Goal: Task Accomplishment & Management: Use online tool/utility

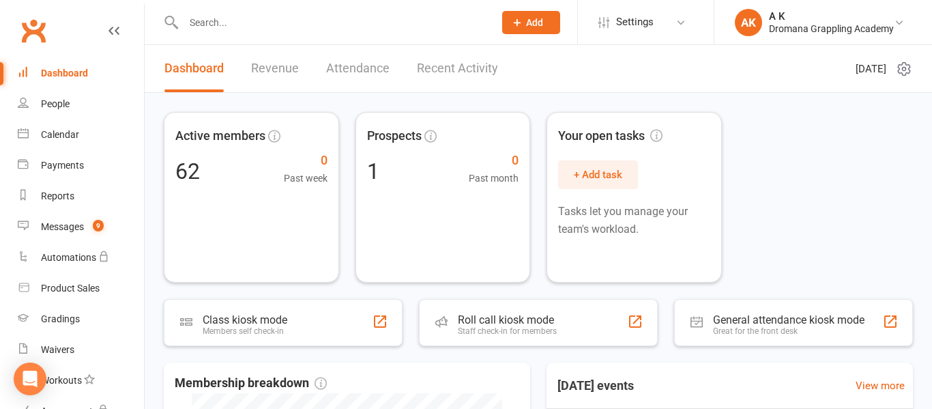
click at [475, 70] on link "Recent Activity" at bounding box center [457, 68] width 81 height 47
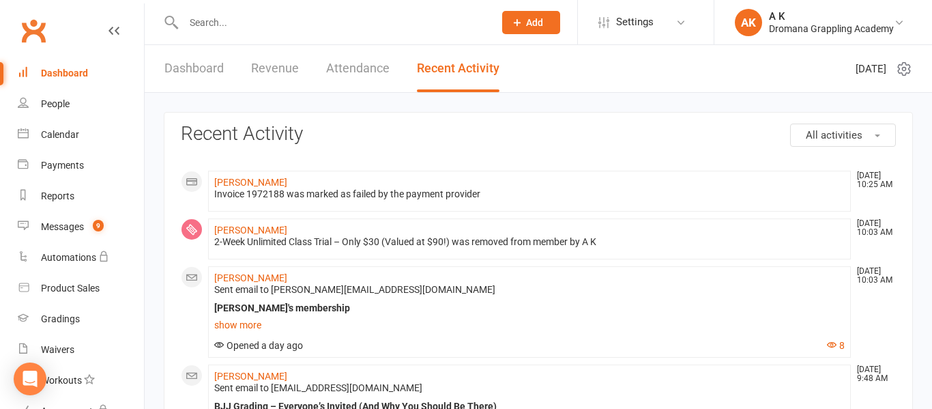
click at [329, 24] on input "text" at bounding box center [331, 22] width 305 height 19
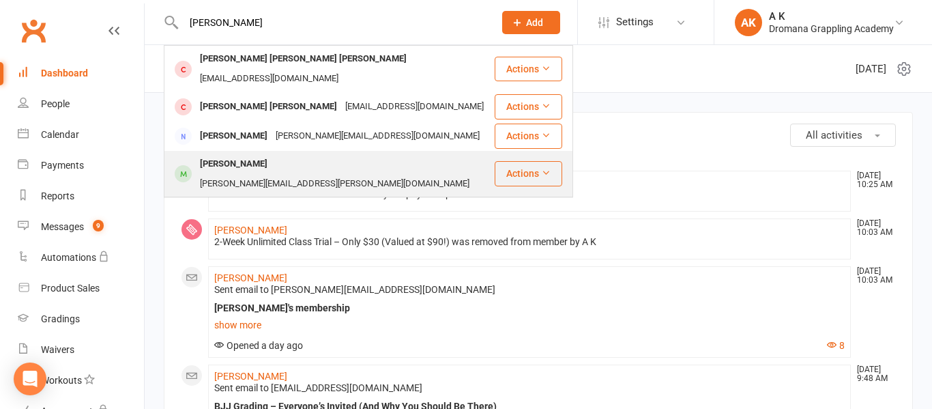
type input "nick"
click at [268, 154] on div "Nicholas Paskalidis" at bounding box center [234, 164] width 76 height 20
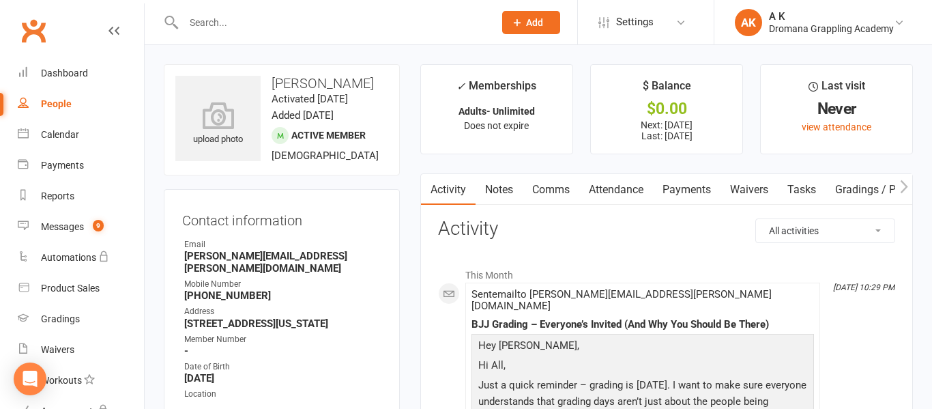
click at [692, 186] on link "Payments" at bounding box center [687, 189] width 68 height 31
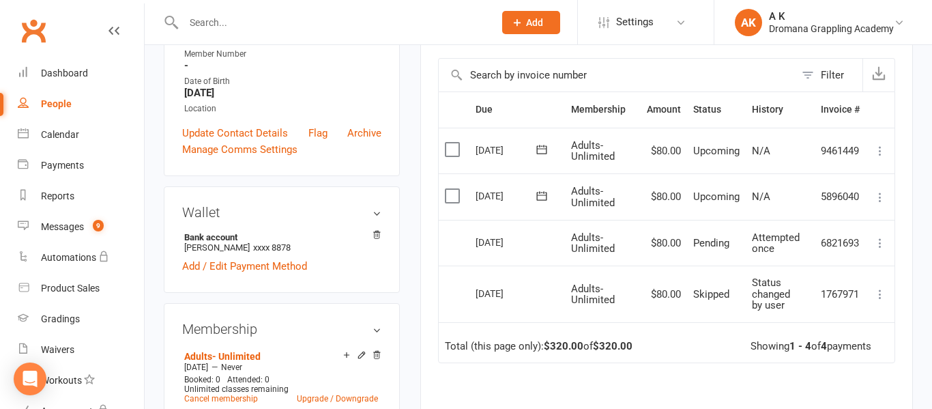
scroll to position [287, 0]
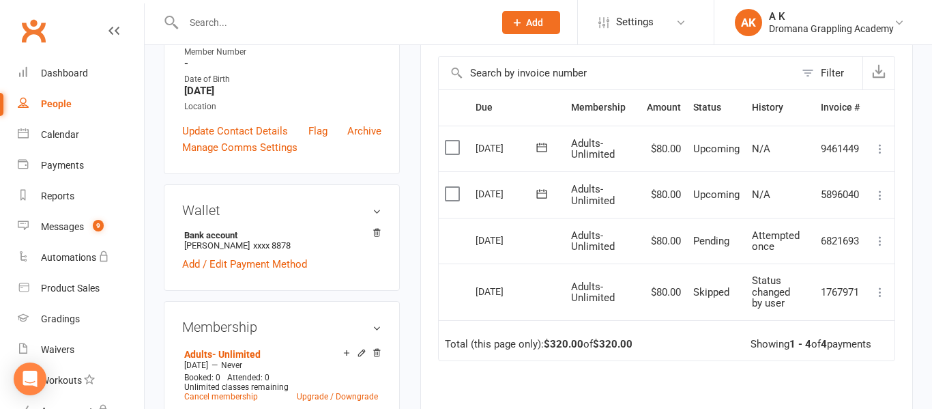
click at [880, 244] on icon at bounding box center [880, 241] width 14 height 14
click at [884, 200] on icon at bounding box center [880, 195] width 14 height 14
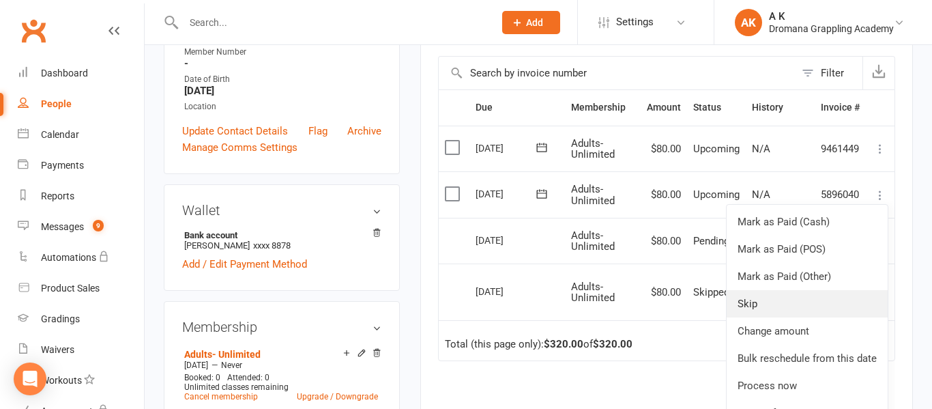
click at [783, 301] on link "Skip" at bounding box center [807, 303] width 161 height 27
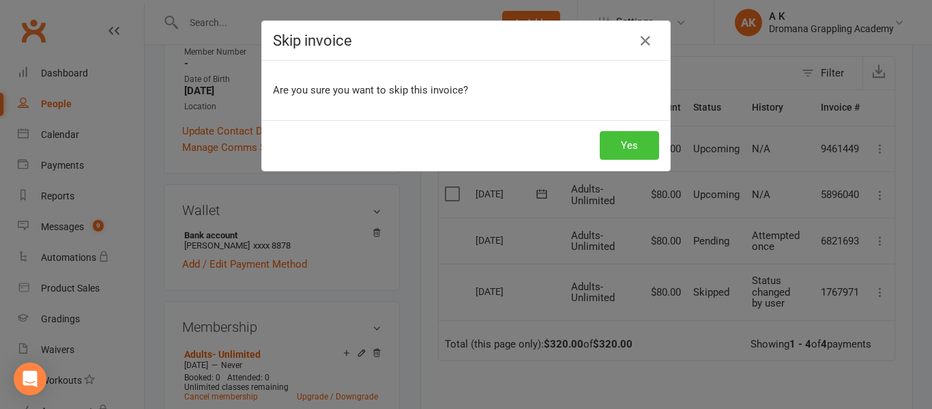
click at [615, 139] on button "Yes" at bounding box center [629, 145] width 59 height 29
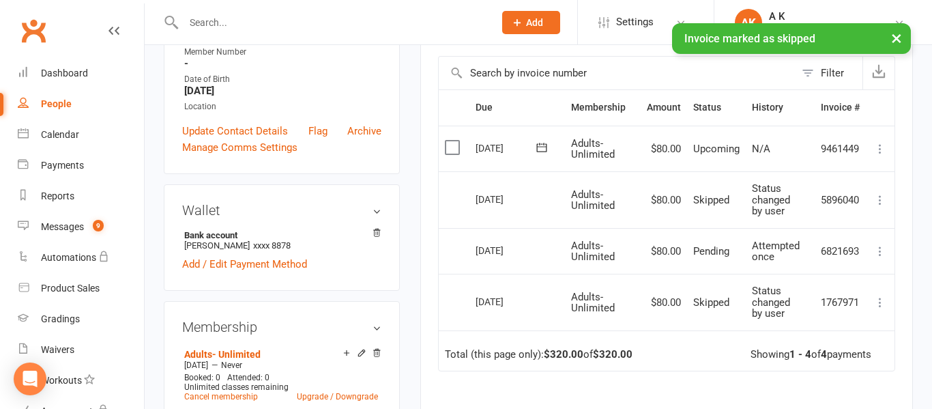
scroll to position [0, 0]
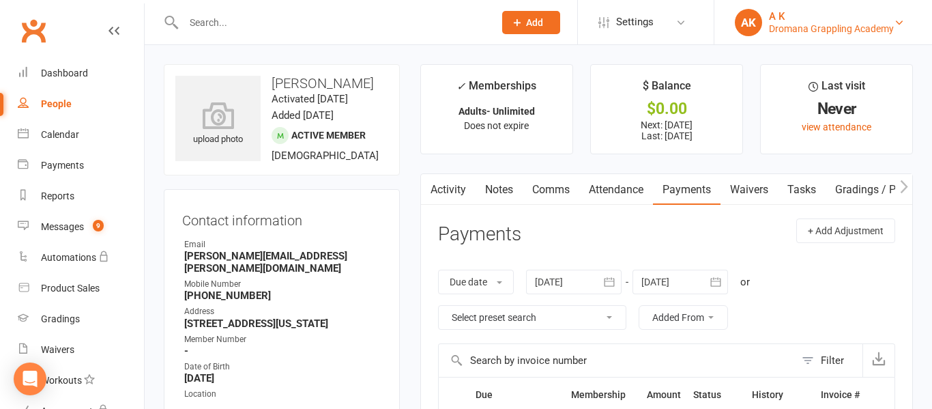
click at [755, 25] on div "AK" at bounding box center [748, 22] width 27 height 27
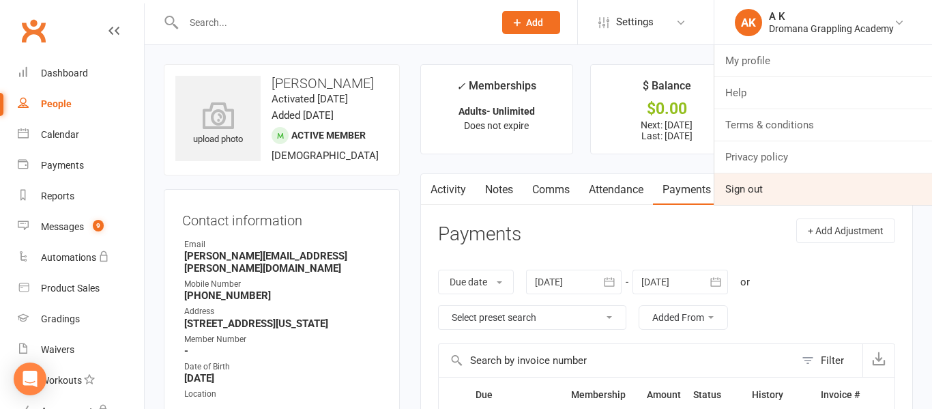
click at [758, 186] on link "Sign out" at bounding box center [823, 188] width 218 height 31
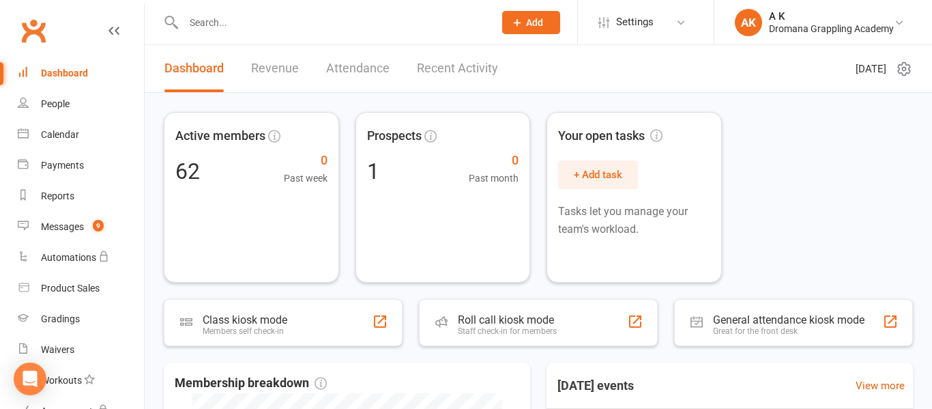
click at [307, 22] on input "text" at bounding box center [331, 22] width 305 height 19
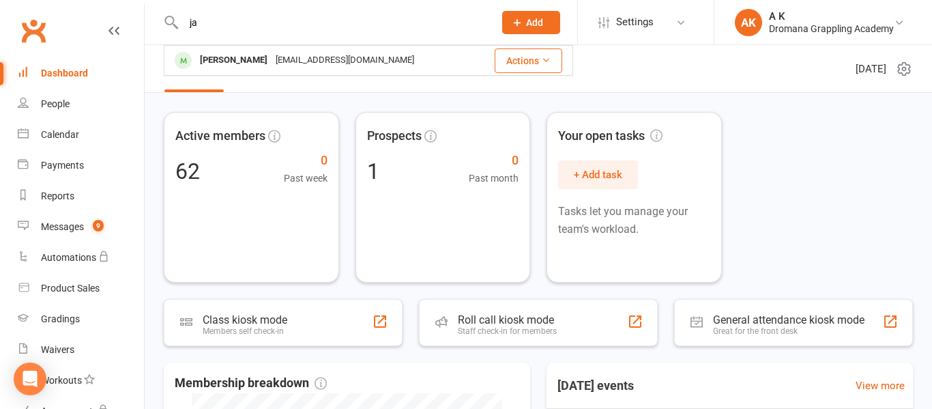
type input "j"
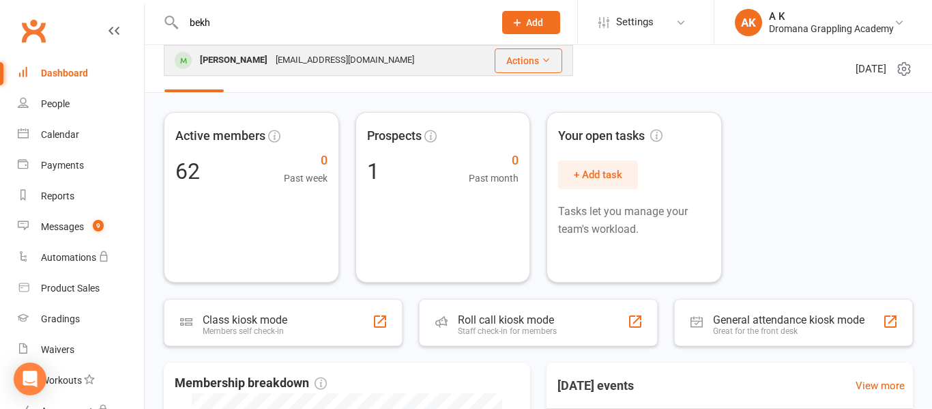
type input "bekh"
click at [302, 55] on div "[EMAIL_ADDRESS][DOMAIN_NAME]" at bounding box center [345, 60] width 147 height 20
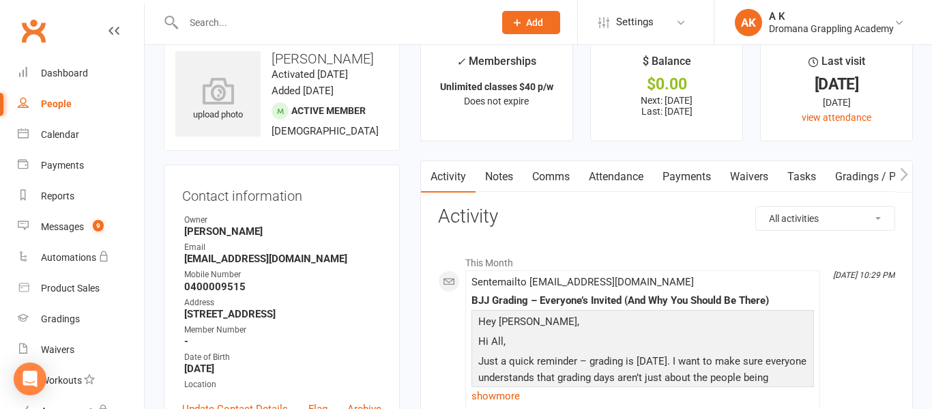
scroll to position [26, 0]
click at [905, 173] on icon "button" at bounding box center [904, 172] width 8 height 13
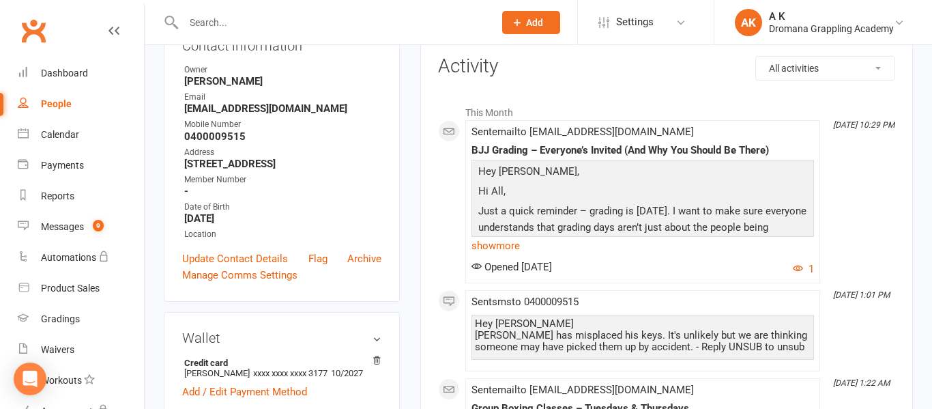
scroll to position [175, 0]
click at [227, 266] on link "Update Contact Details" at bounding box center [235, 258] width 106 height 16
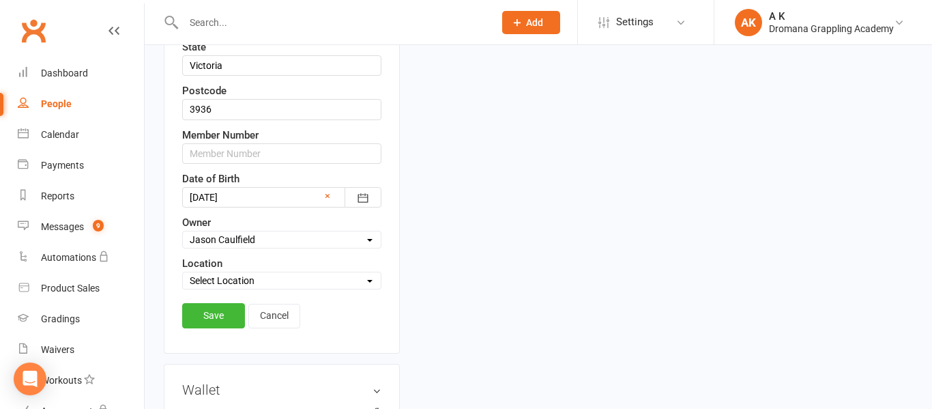
scroll to position [500, 0]
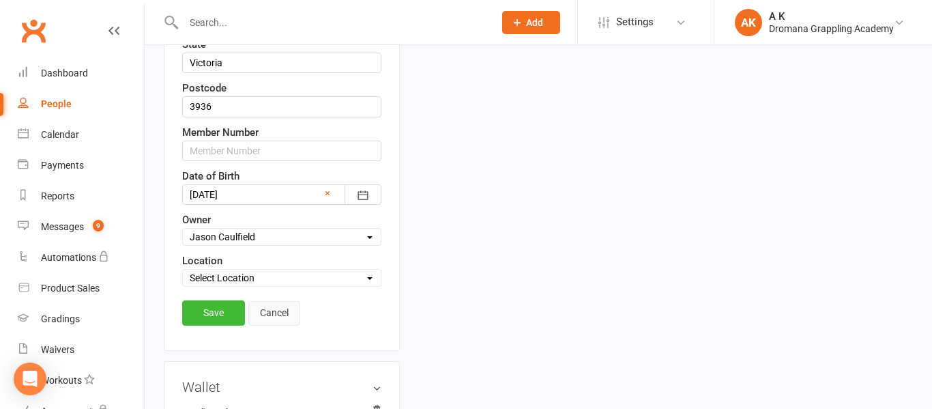
click at [285, 310] on link "Cancel" at bounding box center [274, 313] width 52 height 25
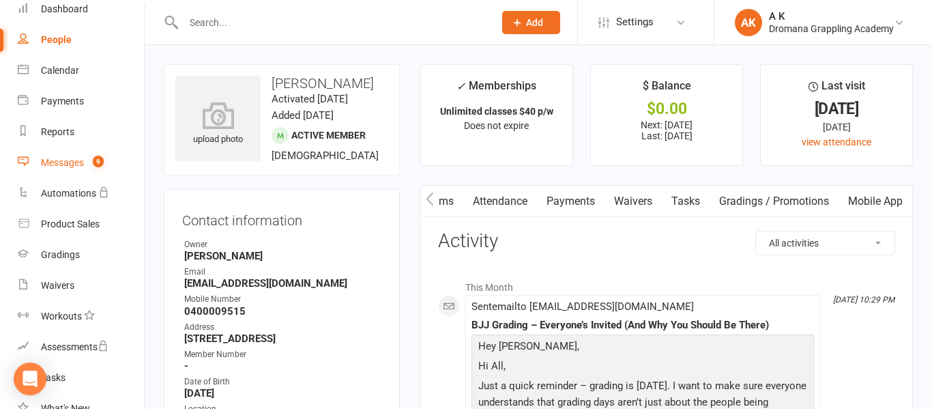
scroll to position [0, 0]
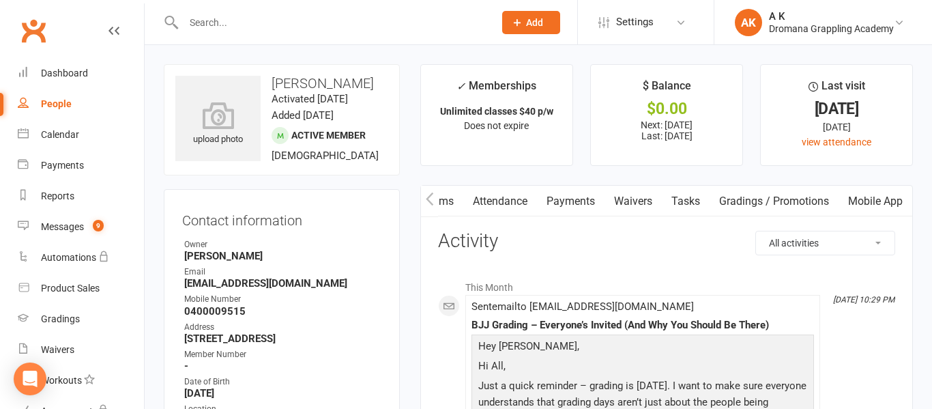
click at [61, 107] on div "People" at bounding box center [56, 103] width 31 height 11
select select "50"
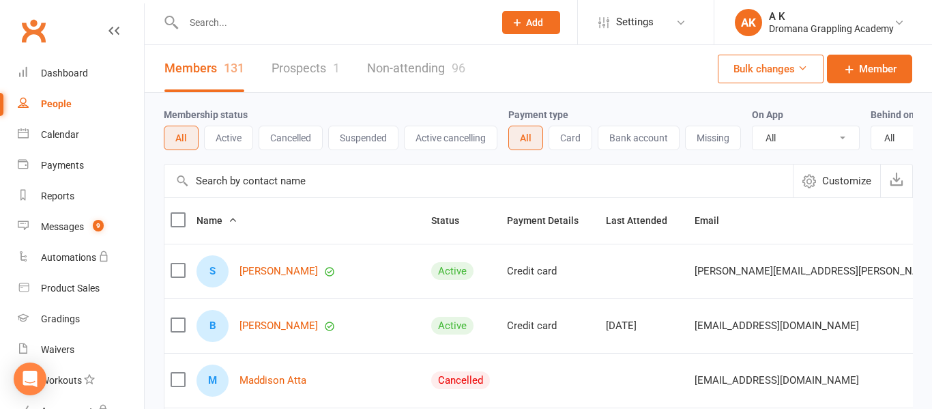
click at [825, 187] on span "Customize" at bounding box center [846, 181] width 49 height 16
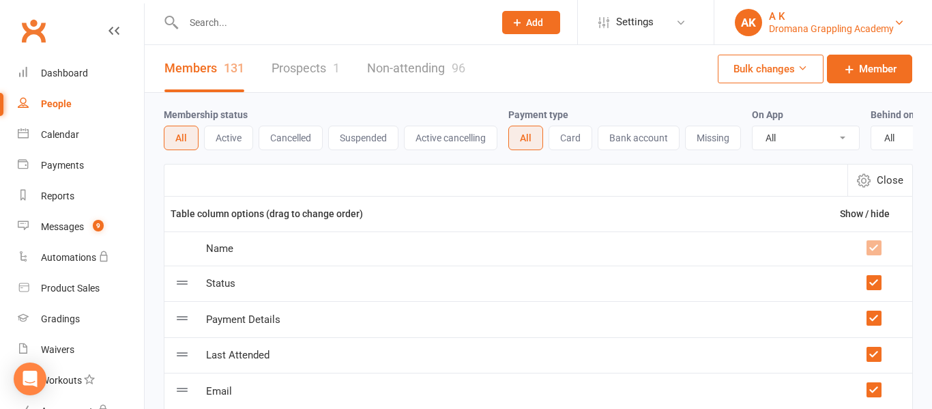
click at [808, 18] on div "A K" at bounding box center [831, 16] width 125 height 12
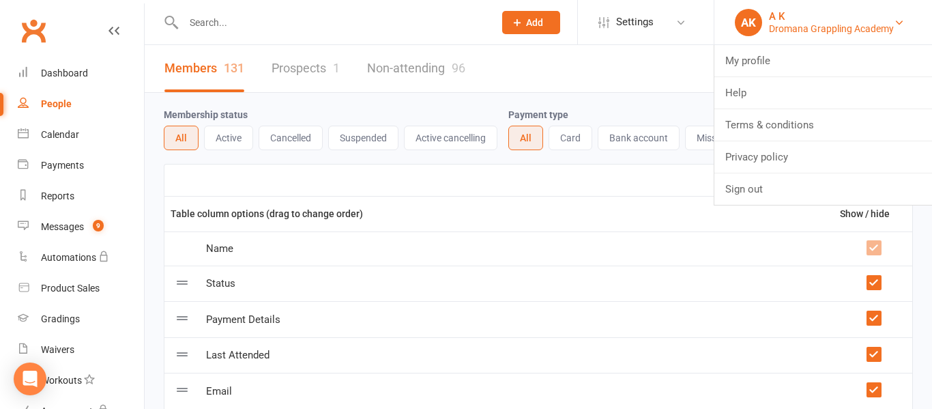
click at [808, 18] on div "A K" at bounding box center [831, 16] width 125 height 12
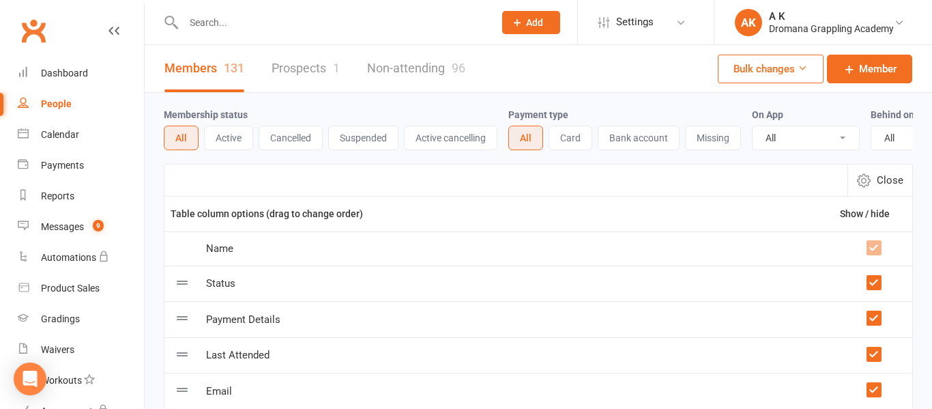
click at [592, 21] on li "Settings Membership Plans Event Templates Appointment Types Mobile App Website …" at bounding box center [645, 22] width 136 height 44
click at [613, 25] on link "Settings" at bounding box center [645, 22] width 95 height 31
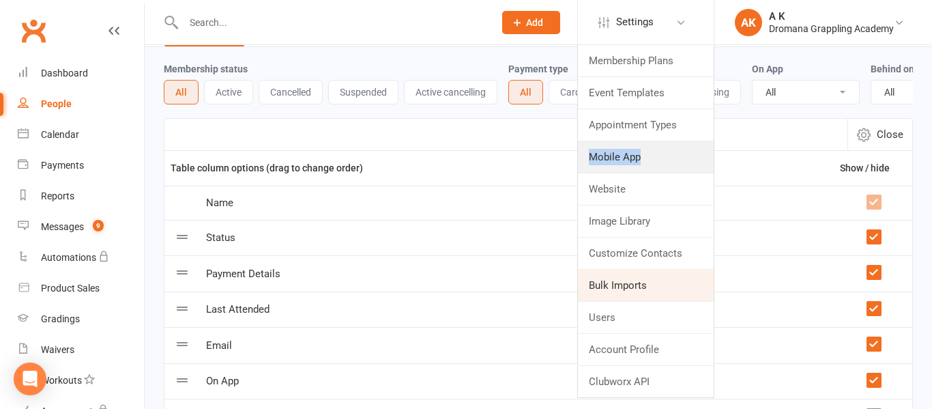
scroll to position [52, 0]
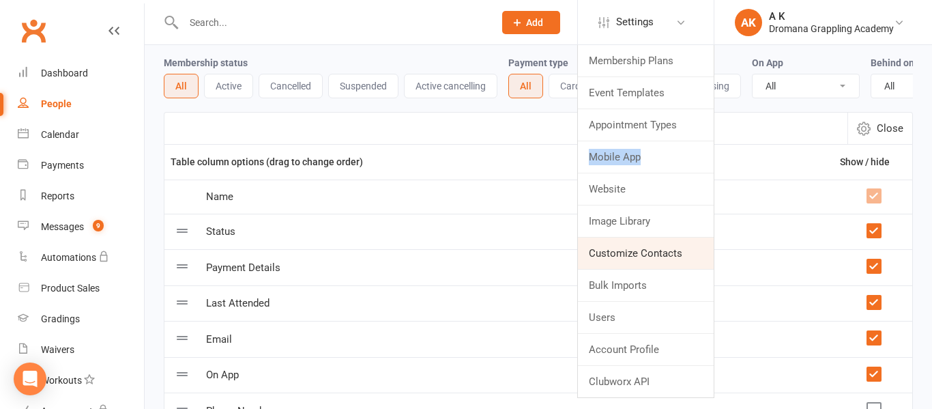
click at [641, 254] on link "Customize Contacts" at bounding box center [646, 252] width 136 height 31
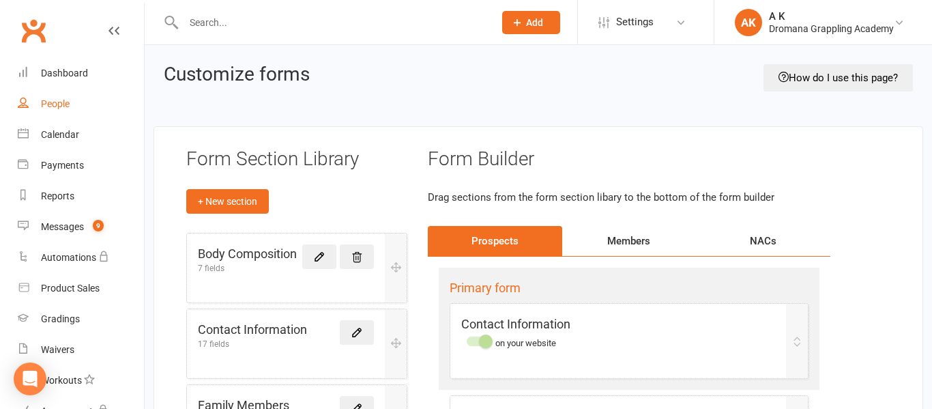
click at [54, 110] on link "People" at bounding box center [81, 104] width 126 height 31
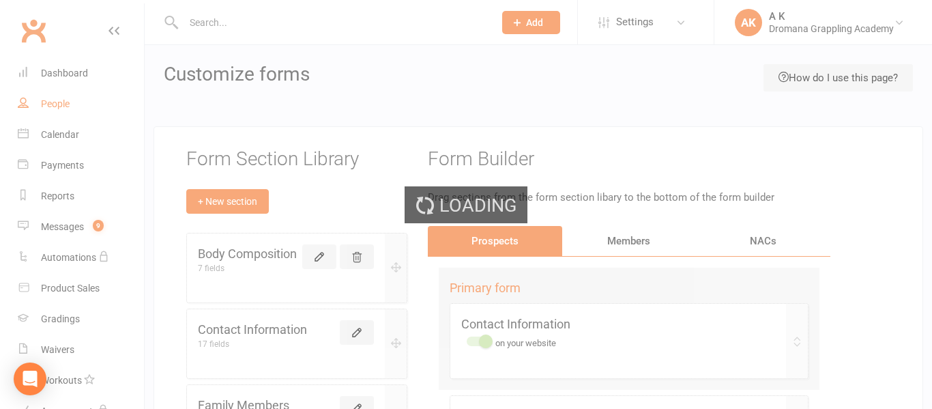
select select "50"
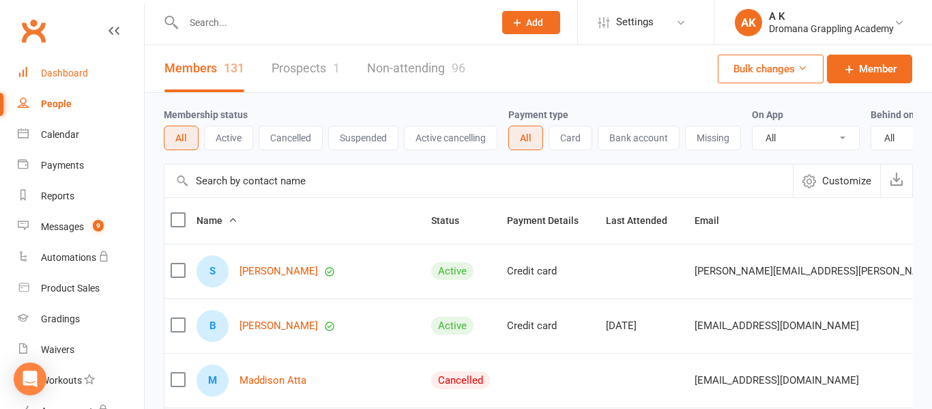
click at [66, 75] on div "Dashboard" at bounding box center [64, 73] width 47 height 11
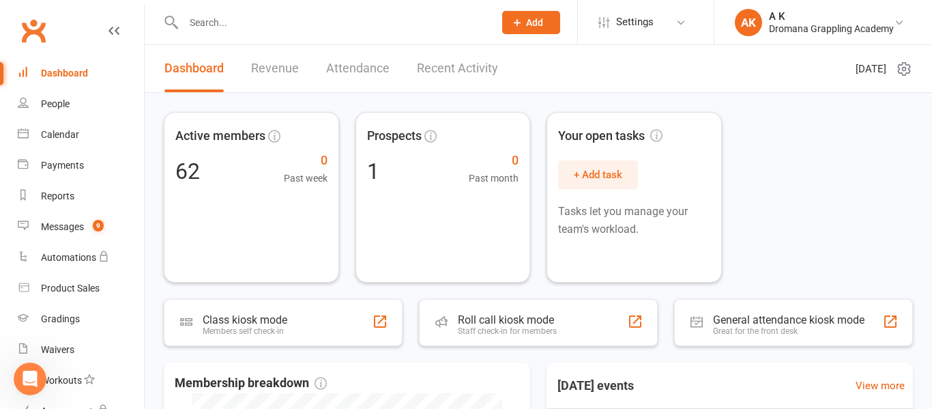
click at [22, 381] on icon "Open Intercom Messenger" at bounding box center [30, 379] width 23 height 23
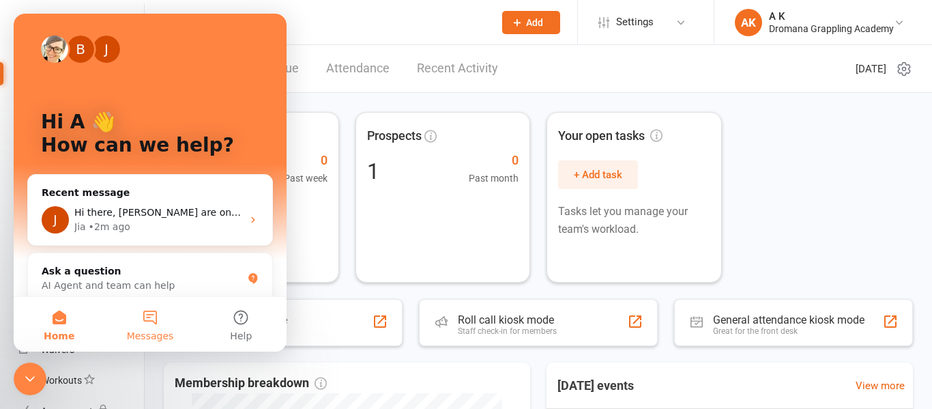
click at [148, 331] on span "Messages" at bounding box center [150, 336] width 47 height 10
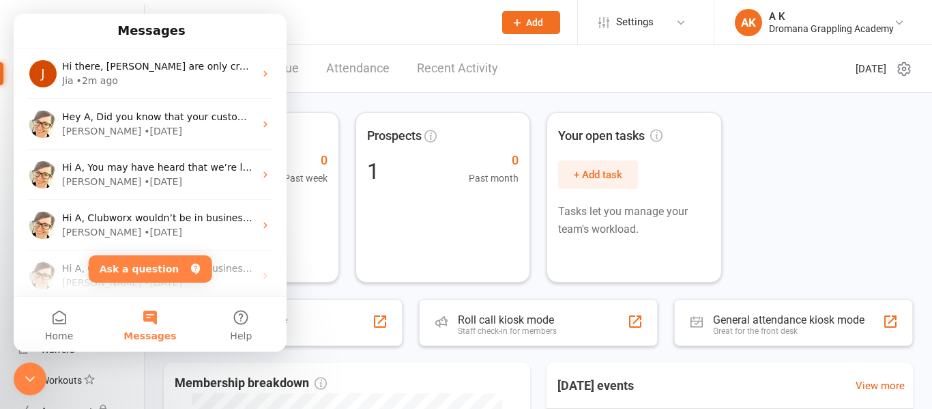
click at [38, 376] on icon "Close Intercom Messenger" at bounding box center [30, 379] width 16 height 16
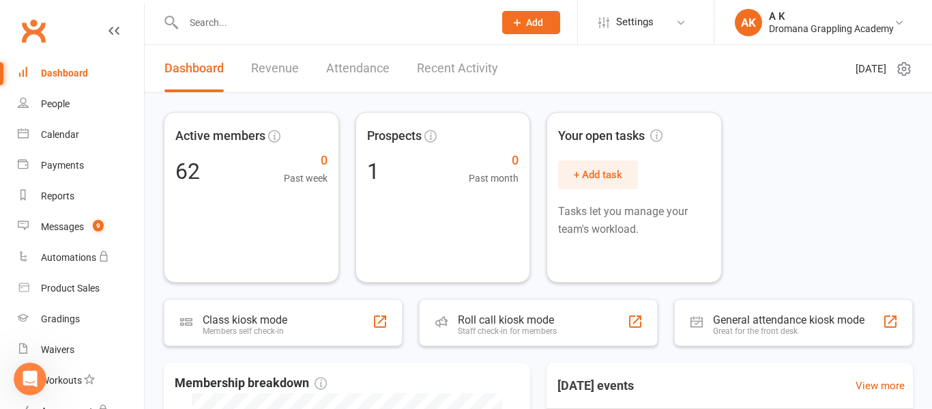
click at [255, 18] on input "text" at bounding box center [331, 22] width 305 height 19
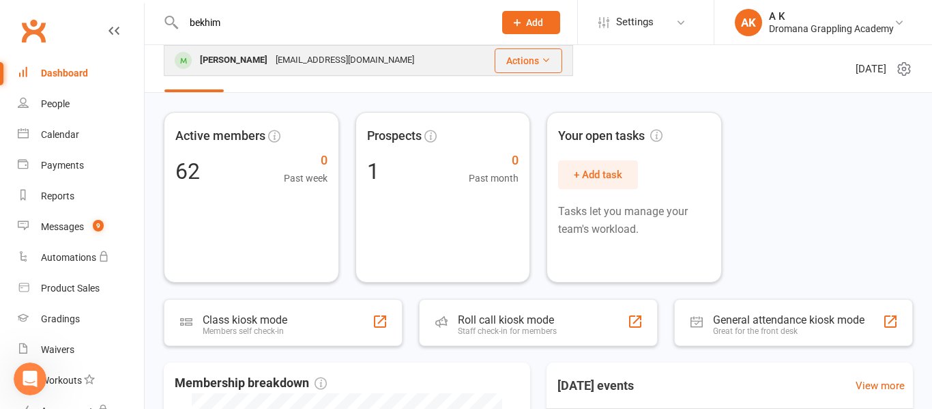
type input "bekhim"
click at [309, 60] on div "bekimalija1@gmail.com" at bounding box center [345, 60] width 147 height 20
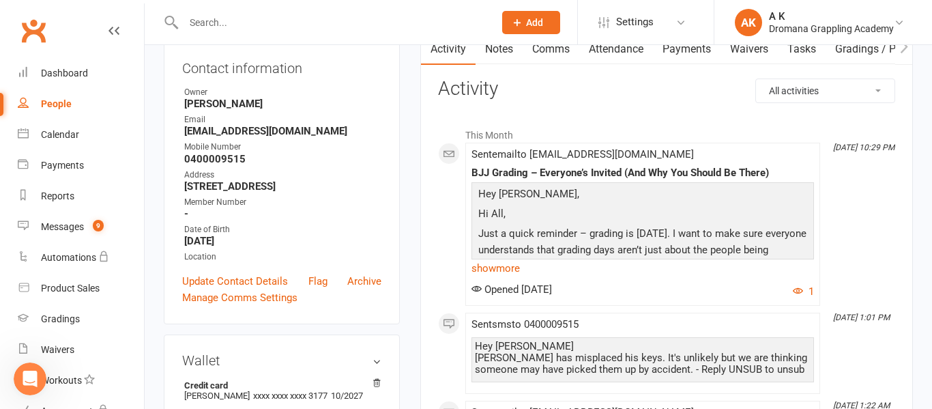
scroll to position [155, 0]
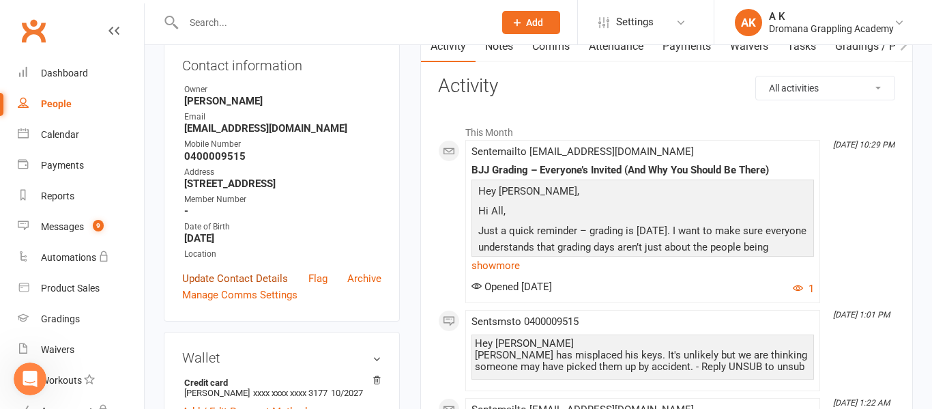
click at [242, 287] on link "Update Contact Details" at bounding box center [235, 278] width 106 height 16
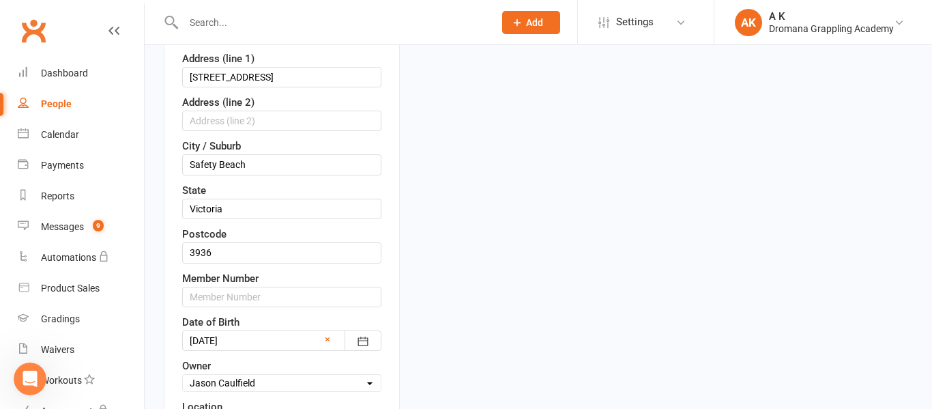
scroll to position [357, 0]
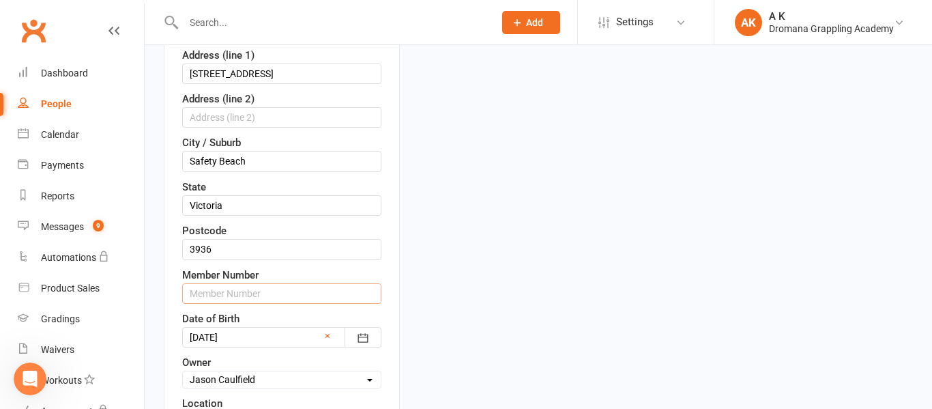
click at [241, 289] on input "text" at bounding box center [281, 293] width 199 height 20
paste input "M0001"
type input "M0001"
click at [334, 272] on div "Member Number M0001" at bounding box center [281, 285] width 199 height 37
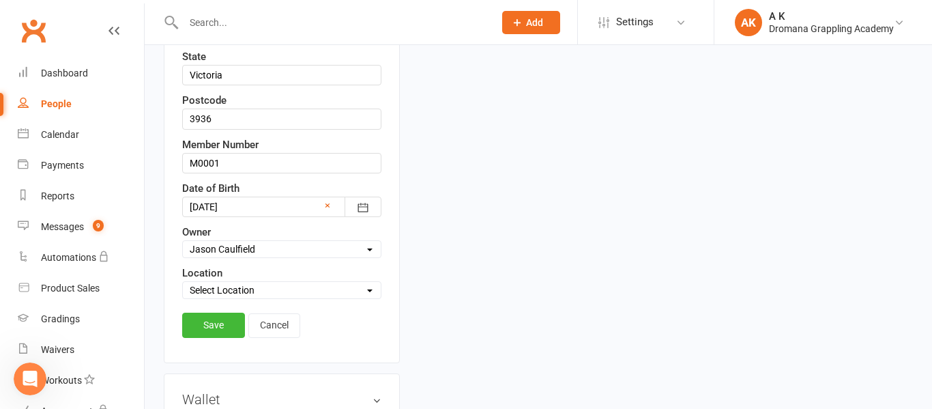
scroll to position [491, 0]
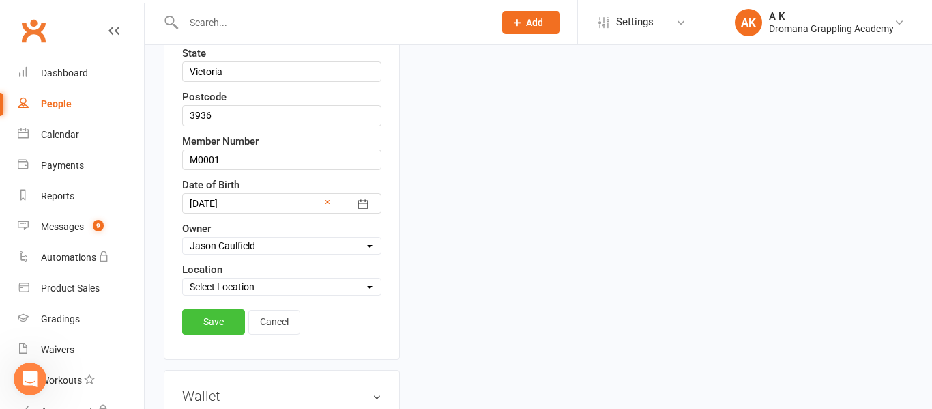
click at [233, 319] on link "Save" at bounding box center [213, 321] width 63 height 25
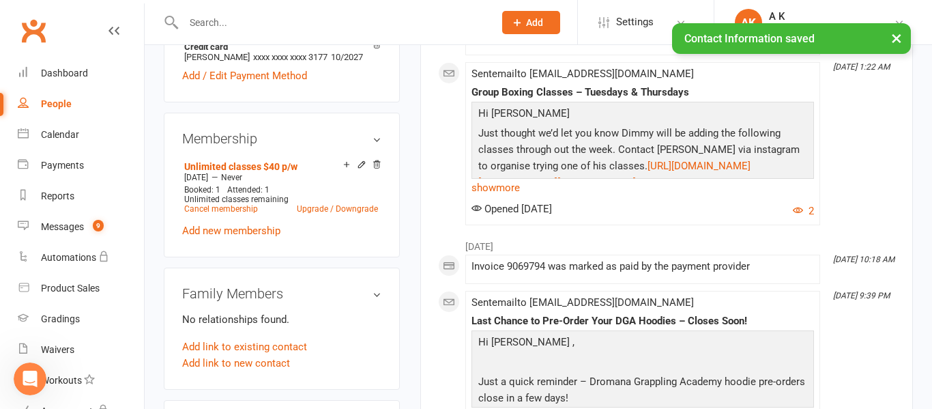
scroll to position [0, 0]
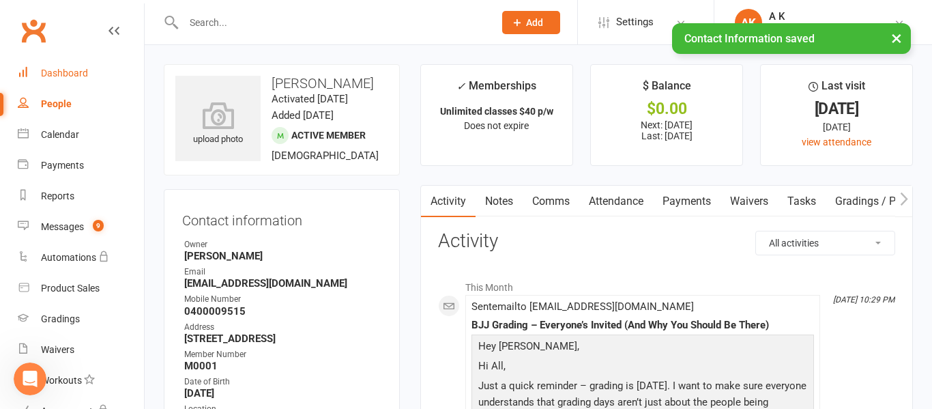
click at [61, 68] on div "Dashboard" at bounding box center [64, 73] width 47 height 11
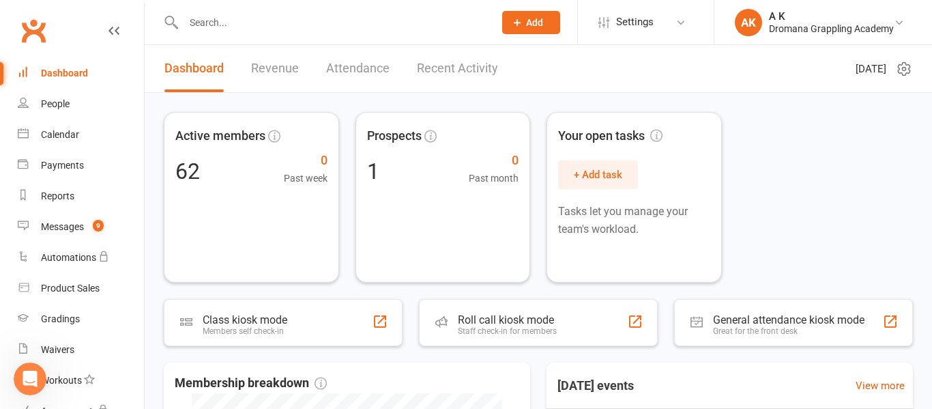
click at [442, 61] on link "Recent Activity" at bounding box center [457, 68] width 81 height 47
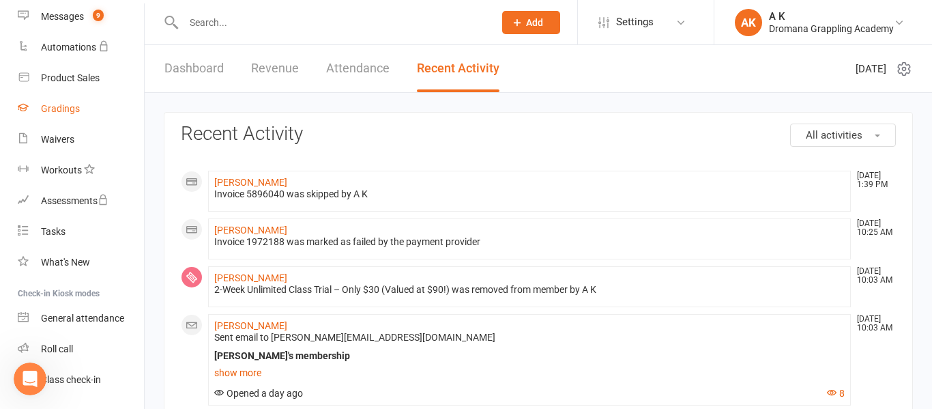
scroll to position [248, 0]
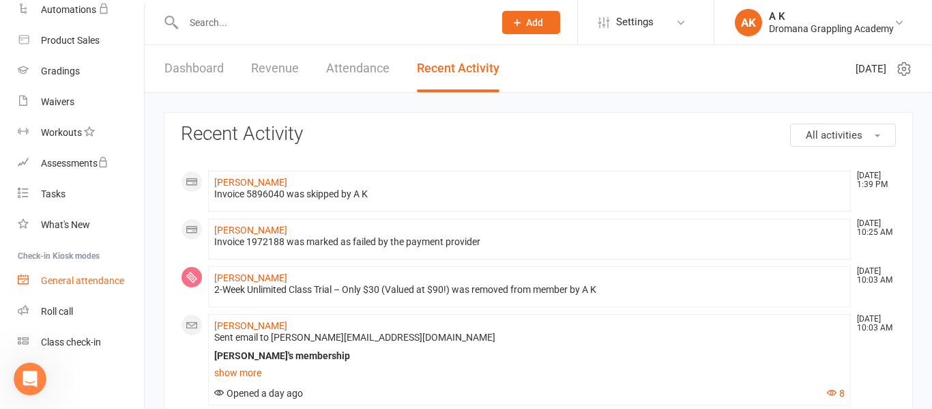
click at [89, 289] on link "General attendance" at bounding box center [81, 280] width 126 height 31
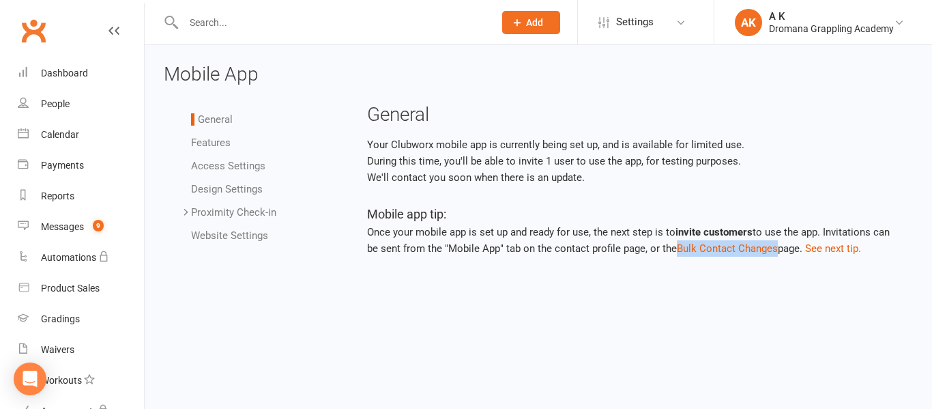
click at [227, 143] on link "Features" at bounding box center [211, 142] width 40 height 12
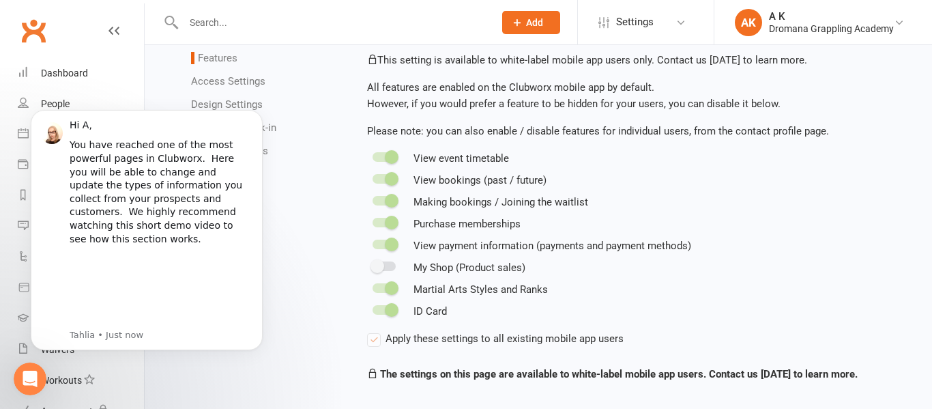
click at [319, 267] on div "General Features Access Settings Design Settings Proximity Check-in Event Locat…" at bounding box center [539, 212] width 770 height 384
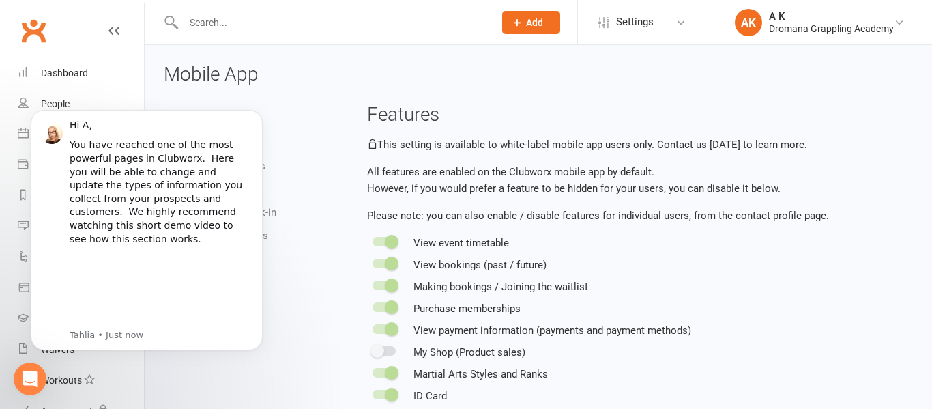
scroll to position [100, 0]
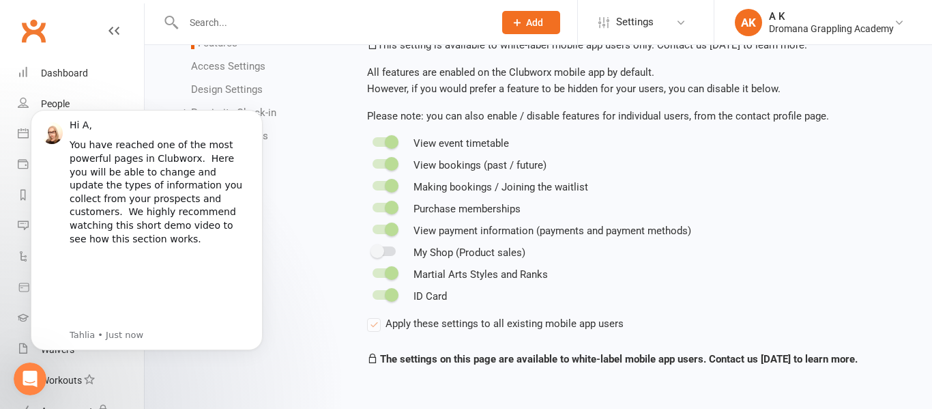
click at [205, 87] on link "Design Settings" at bounding box center [227, 89] width 72 height 12
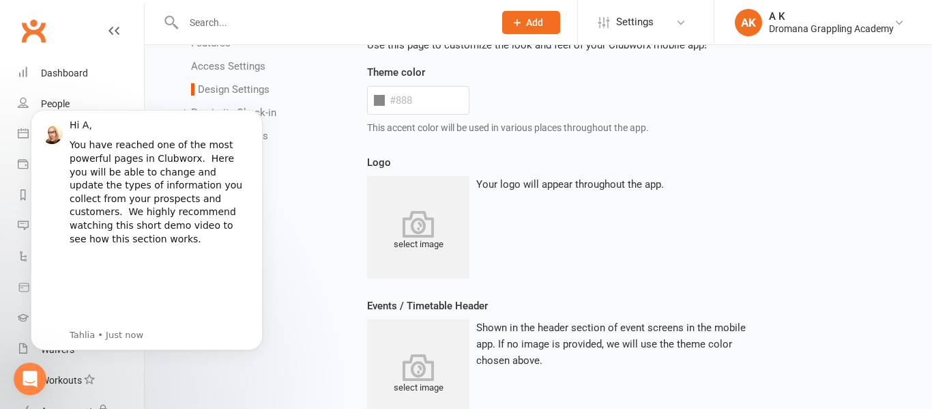
type input "#1d1638"
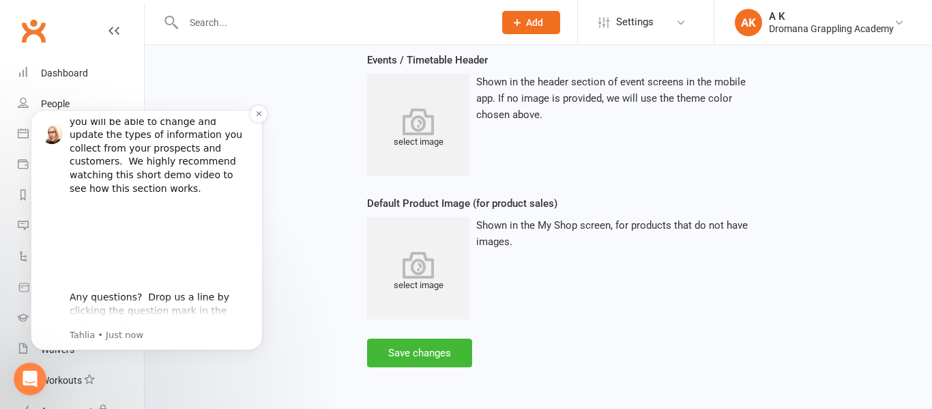
scroll to position [85, 0]
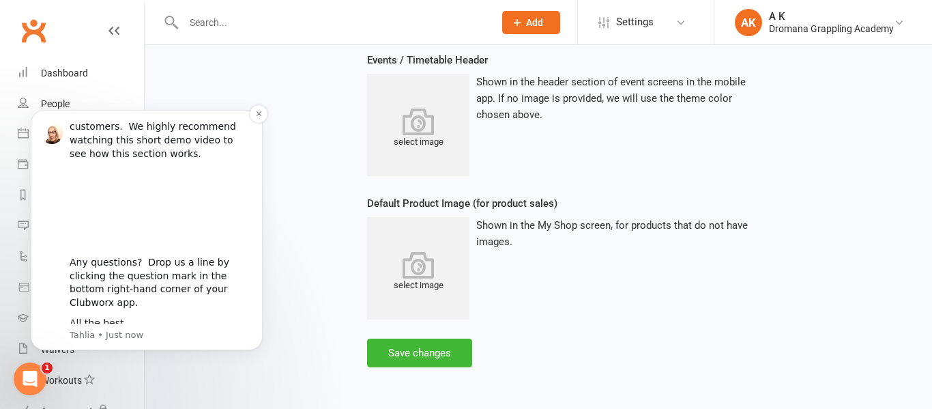
click at [227, 336] on p "Tahlia • Just now" at bounding box center [161, 335] width 183 height 12
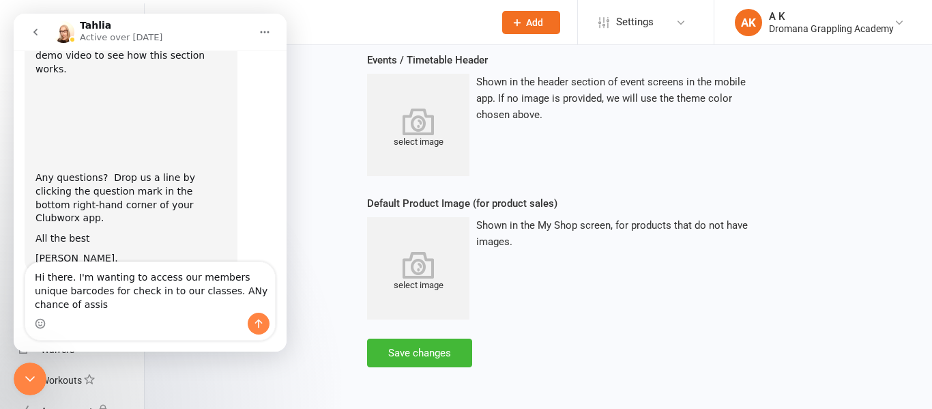
scroll to position [165, 0]
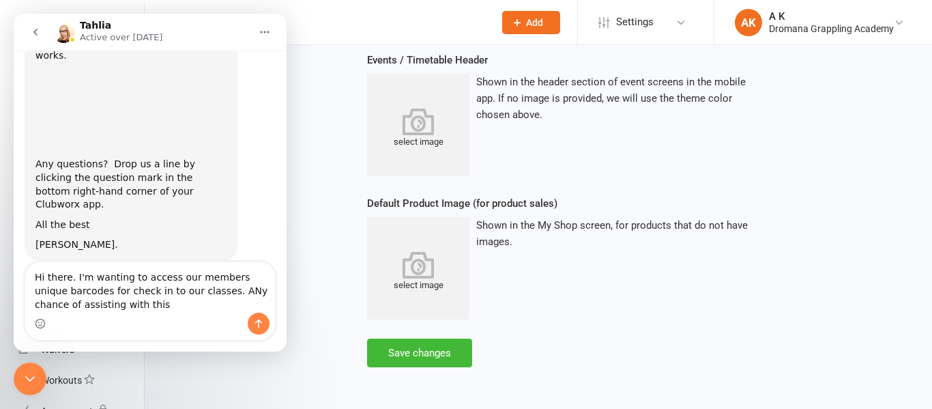
type textarea "Hi there. I'm wanting to access our members unique barcodes for check in to our…"
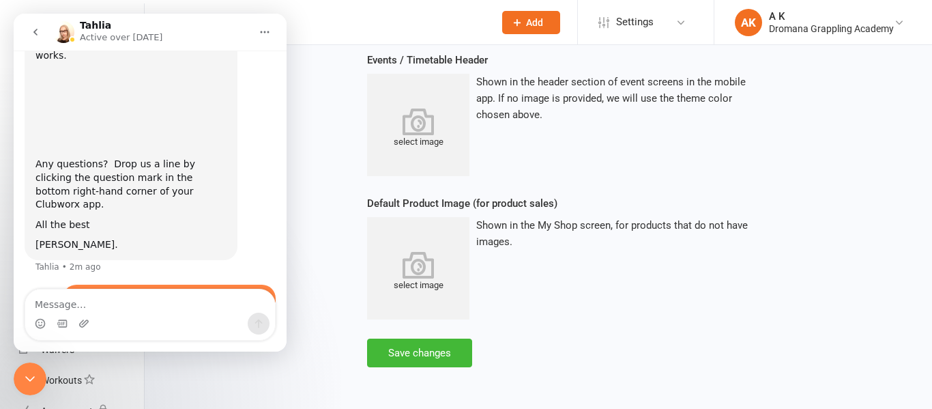
scroll to position [205, 0]
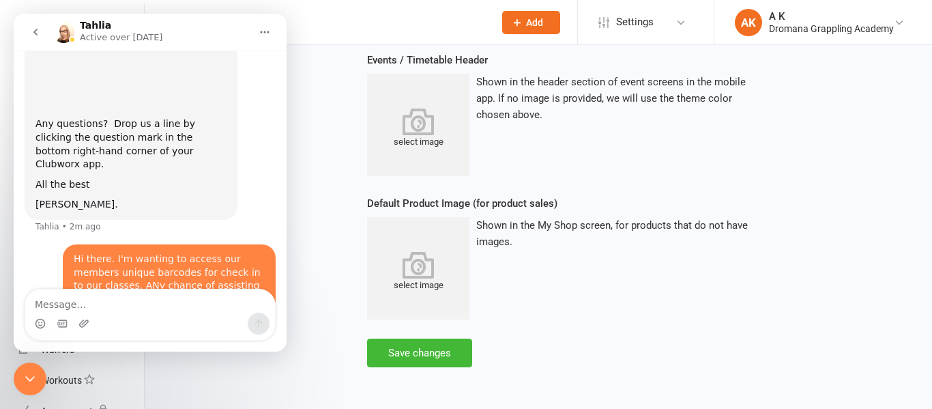
click at [39, 29] on icon "go back" at bounding box center [35, 32] width 11 height 11
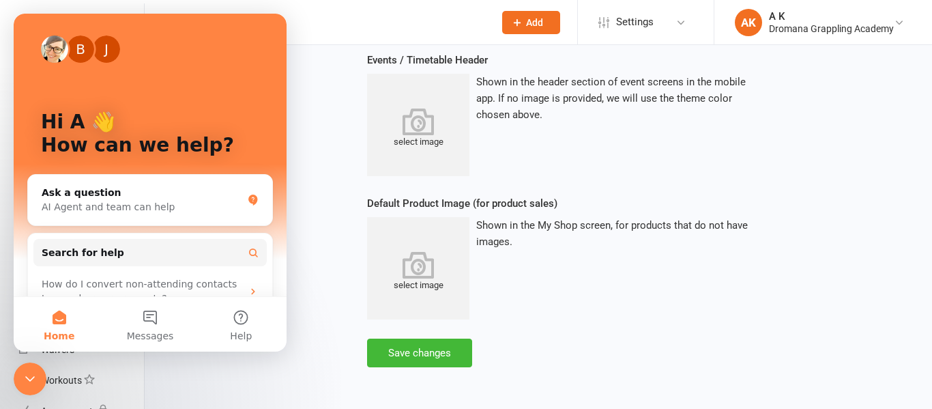
click at [311, 80] on div "General Features Access Settings Design Settings Proximity Check-in Event Locat…" at bounding box center [539, 54] width 770 height 669
click at [804, 70] on div "Theme color #1d1638 This accent color will be used in various places throughout…" at bounding box center [634, 74] width 555 height 588
click at [306, 81] on div "General Features Access Settings Design Settings Proximity Check-in Event Locat…" at bounding box center [539, 54] width 770 height 669
click at [35, 376] on icon "Close Intercom Messenger" at bounding box center [30, 379] width 16 height 16
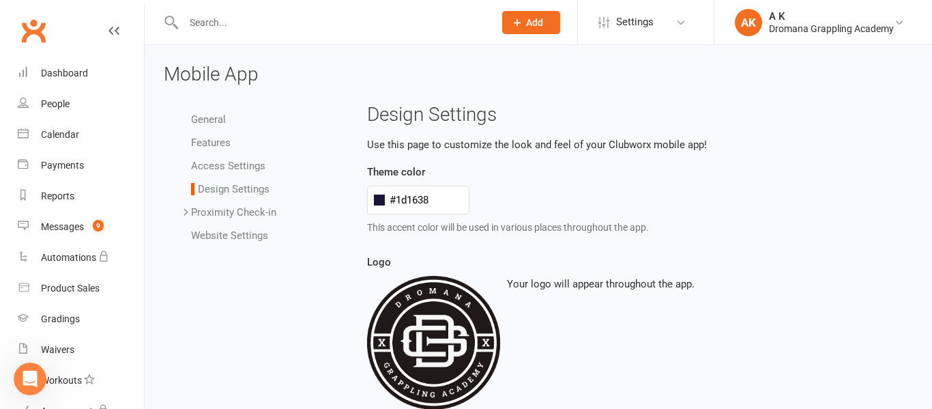
click at [229, 31] on input "text" at bounding box center [331, 22] width 305 height 19
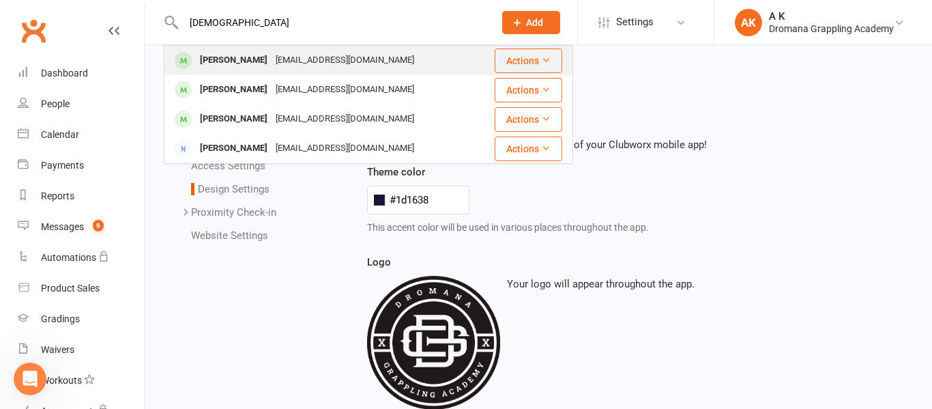
type input "santo"
click at [510, 66] on button "Actions" at bounding box center [529, 60] width 68 height 25
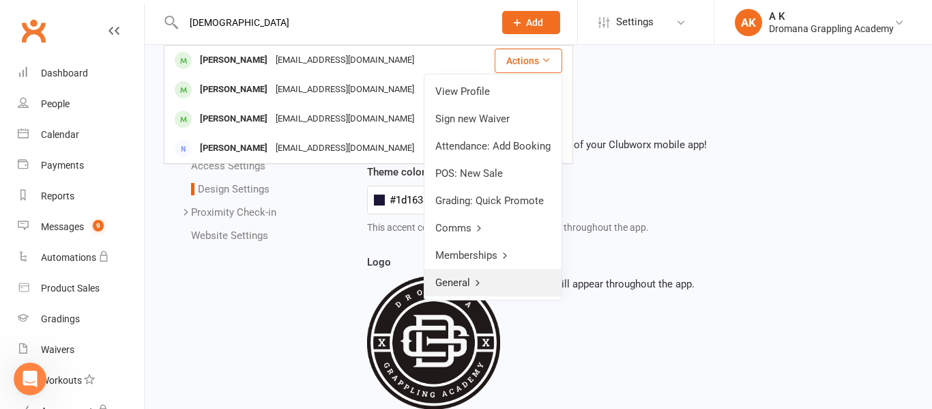
click at [466, 283] on link "General" at bounding box center [492, 282] width 137 height 27
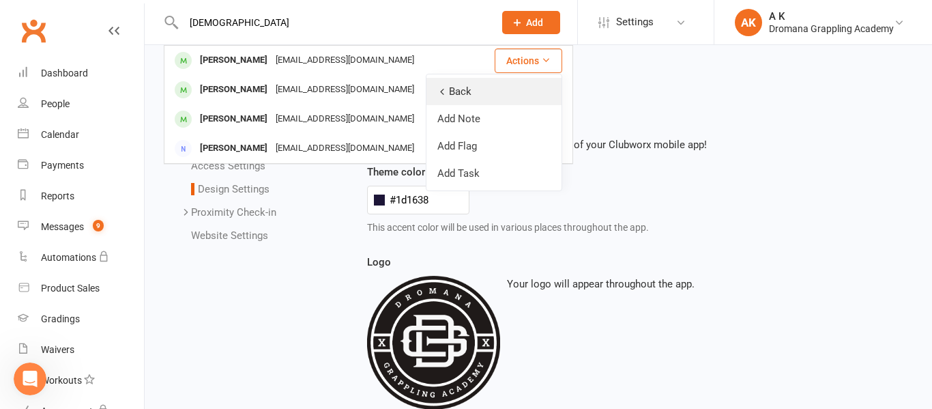
click at [469, 89] on link "Back" at bounding box center [493, 91] width 135 height 27
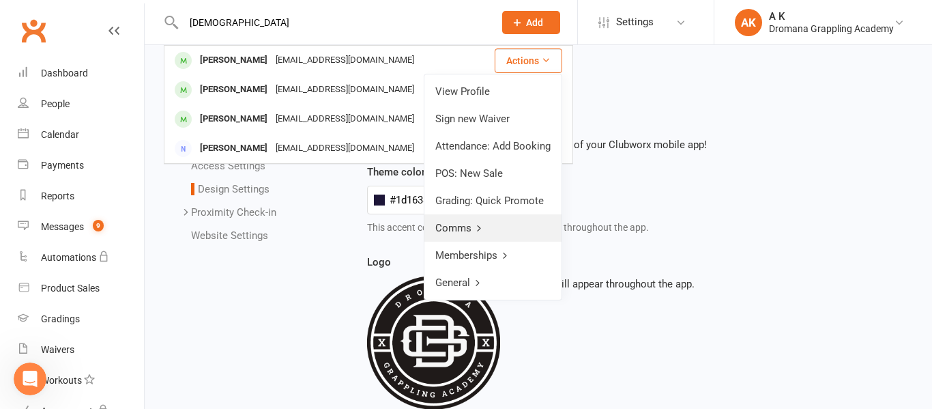
click at [481, 227] on icon at bounding box center [479, 228] width 10 height 10
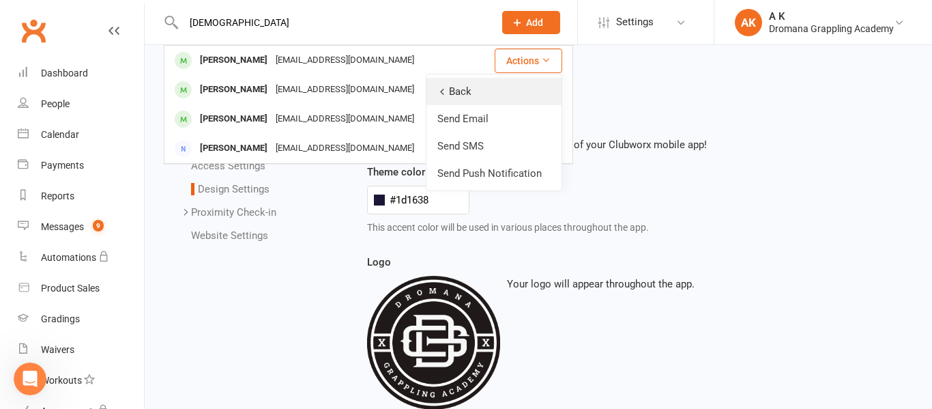
click at [465, 96] on link "Back" at bounding box center [493, 91] width 135 height 27
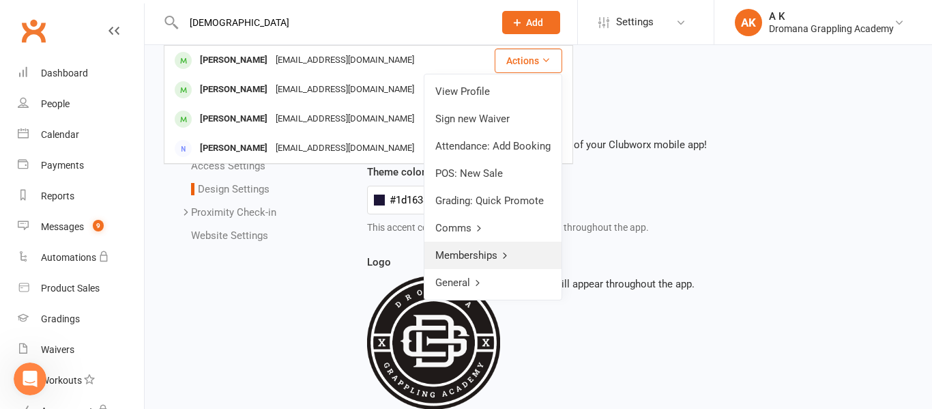
click at [476, 252] on link "Memberships" at bounding box center [492, 255] width 137 height 27
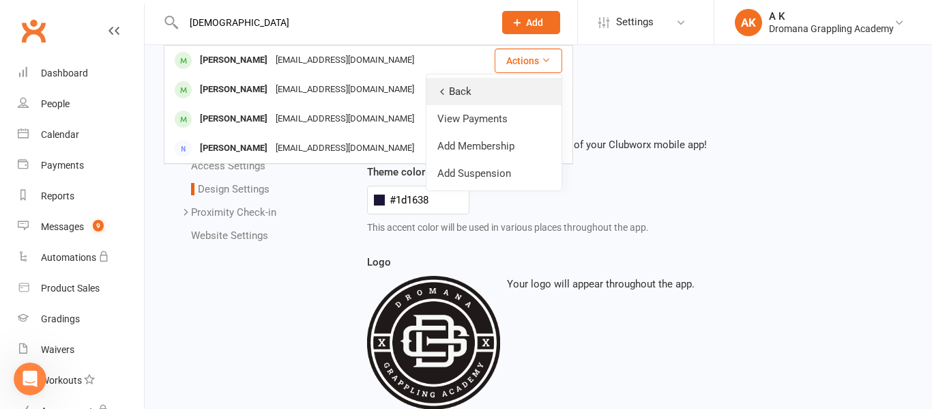
click at [463, 95] on link "Back" at bounding box center [493, 91] width 135 height 27
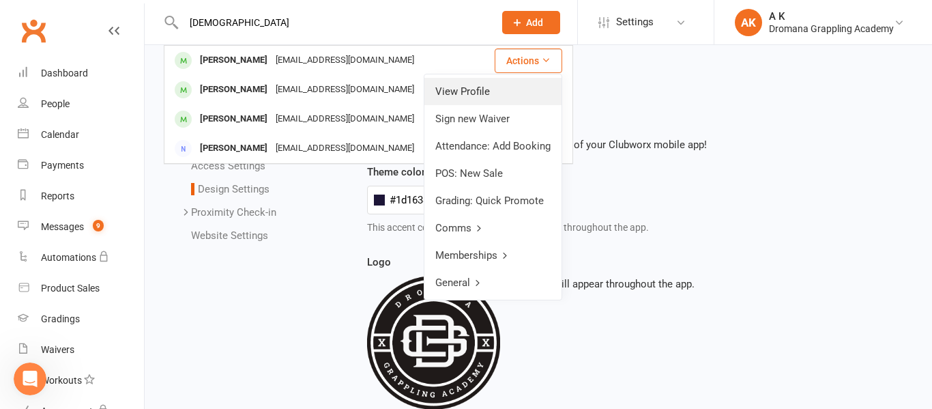
click at [465, 96] on link "View Profile" at bounding box center [492, 91] width 137 height 27
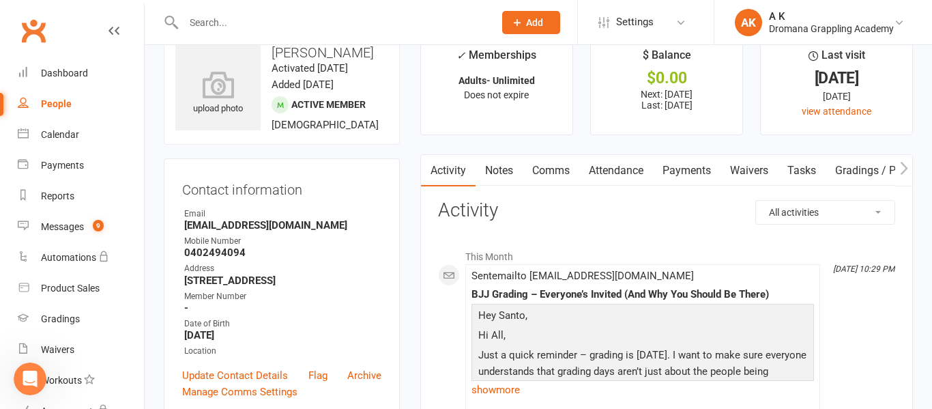
scroll to position [33, 0]
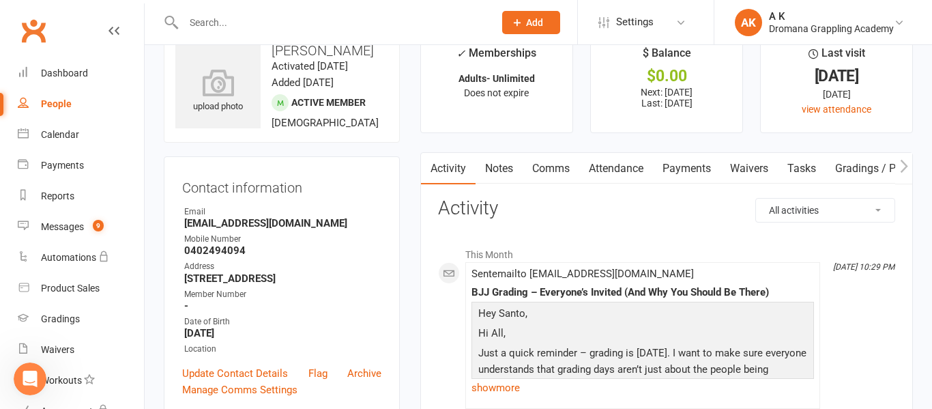
click at [498, 175] on link "Notes" at bounding box center [499, 168] width 47 height 31
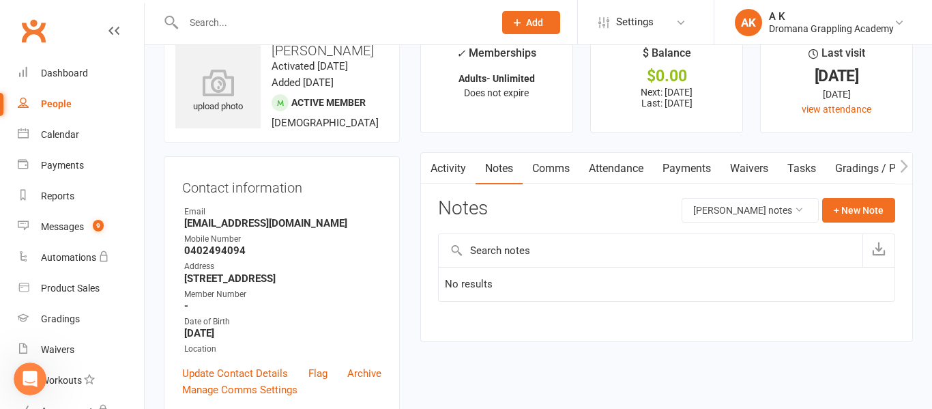
click at [551, 173] on link "Comms" at bounding box center [551, 168] width 57 height 31
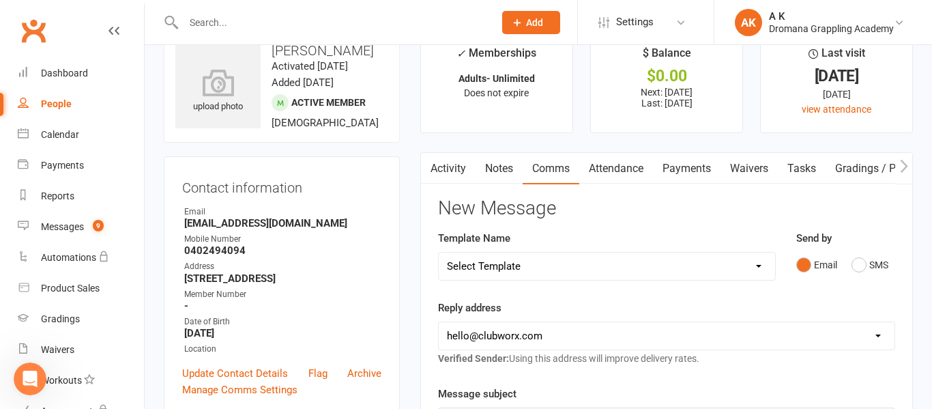
click at [901, 167] on icon "button" at bounding box center [904, 166] width 8 height 14
click at [881, 162] on link "Mobile App" at bounding box center [876, 168] width 74 height 31
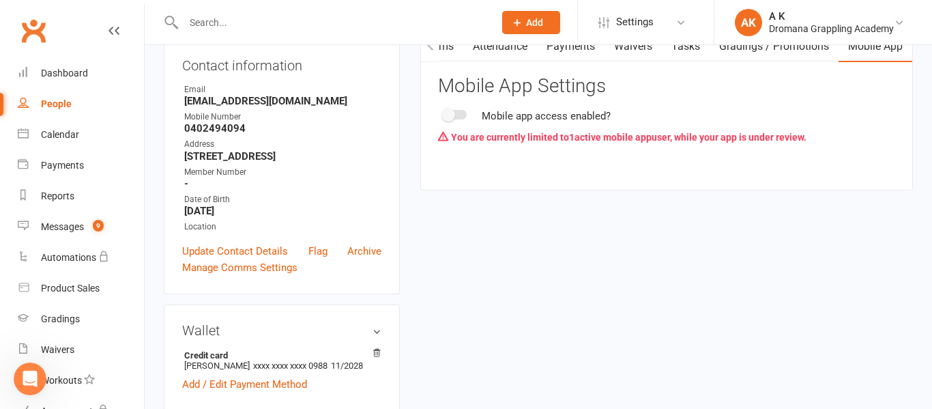
scroll to position [158, 0]
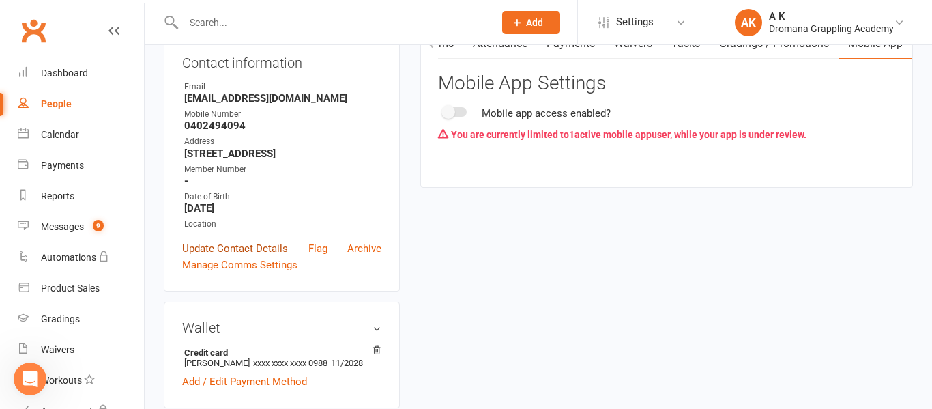
click at [267, 249] on link "Update Contact Details" at bounding box center [235, 248] width 106 height 16
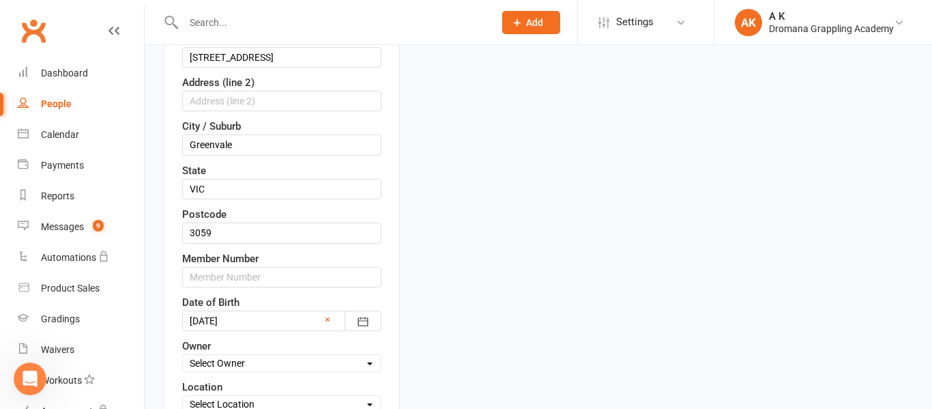
scroll to position [375, 0]
click at [298, 279] on input "text" at bounding box center [281, 275] width 199 height 20
click at [303, 298] on div "Date of Birth 05 Aug 1988 1981 - 2000 1981 1982 1983 1984 1985 1986 1987 1988 1…" at bounding box center [281, 311] width 199 height 37
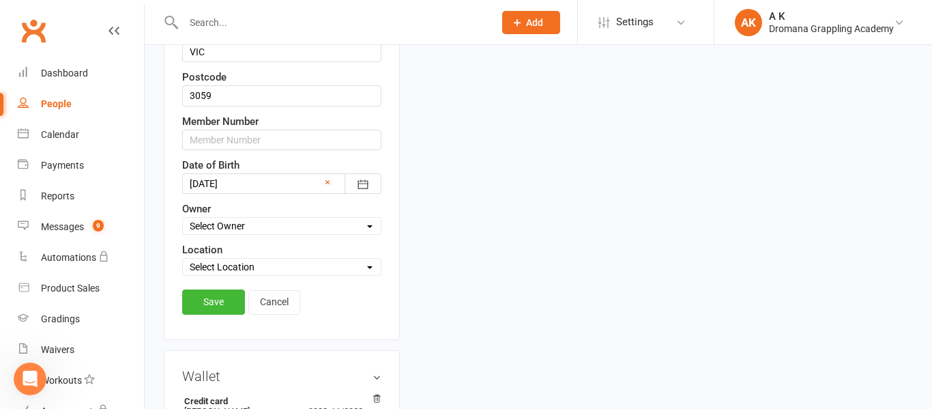
scroll to position [508, 0]
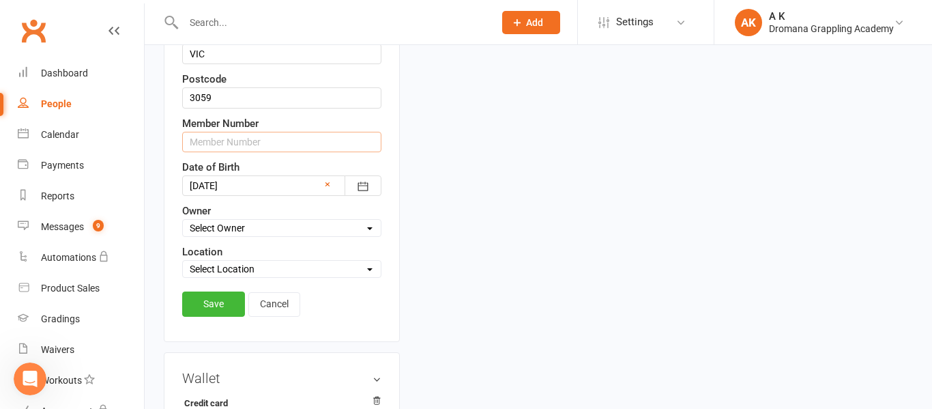
click at [263, 149] on input "text" at bounding box center [281, 142] width 199 height 20
type input "h"
click at [393, 120] on div "Contact information First Name Santo Last Name Surace Email santo_surace@hotmai…" at bounding box center [282, 11] width 236 height 661
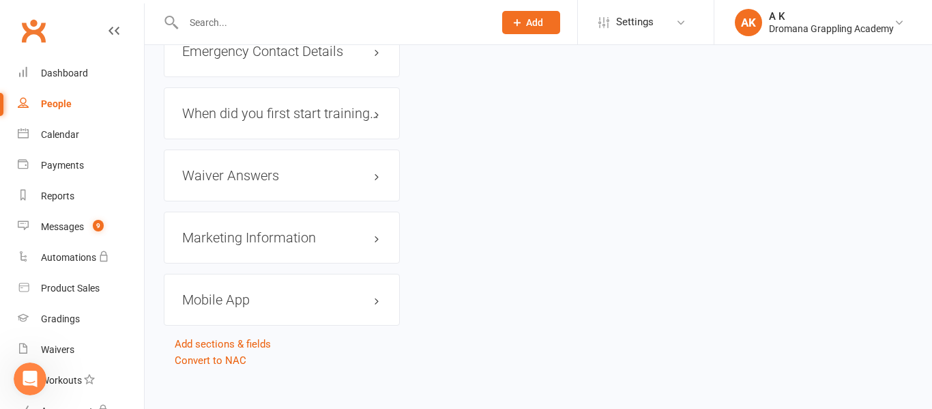
scroll to position [1589, 0]
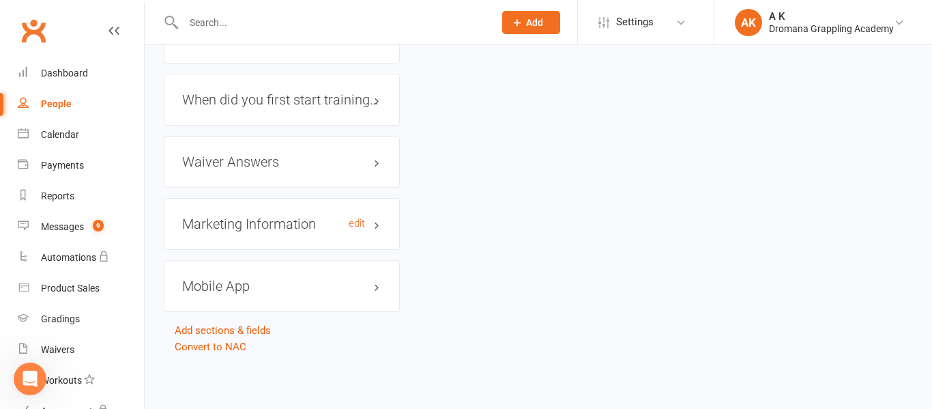
click at [371, 219] on h3 "Marketing Information edit" at bounding box center [281, 223] width 199 height 15
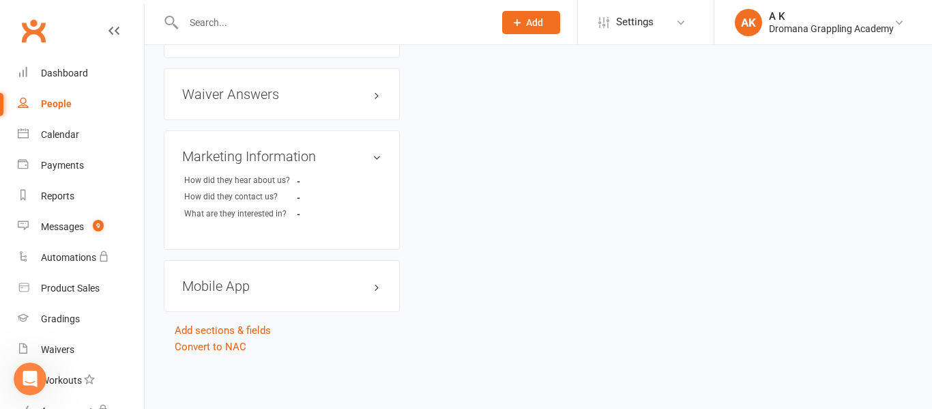
click at [343, 283] on h3 "Mobile App" at bounding box center [281, 285] width 199 height 15
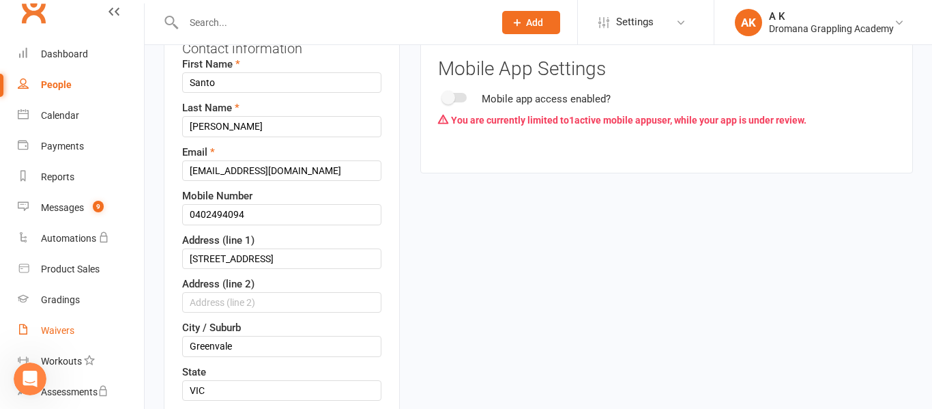
scroll to position [10, 0]
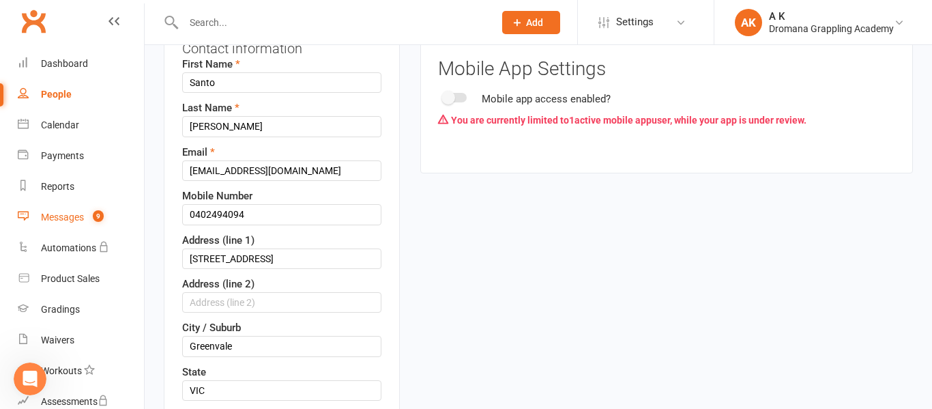
click at [82, 218] on div "Messages" at bounding box center [62, 217] width 43 height 11
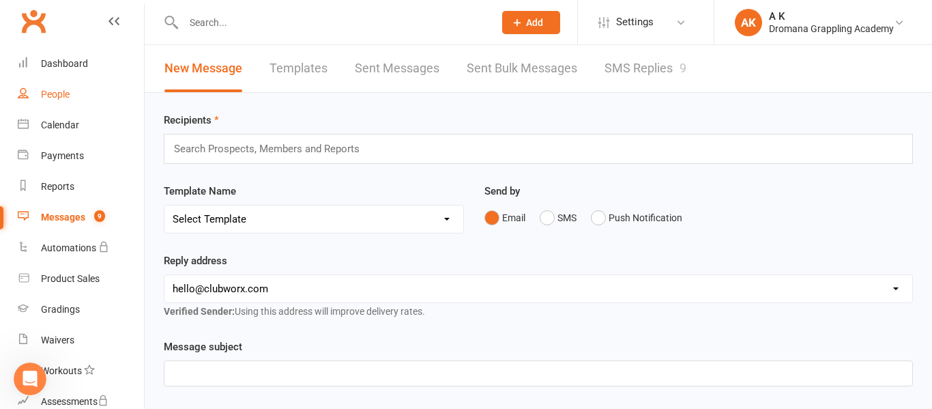
click at [72, 91] on link "People" at bounding box center [81, 94] width 126 height 31
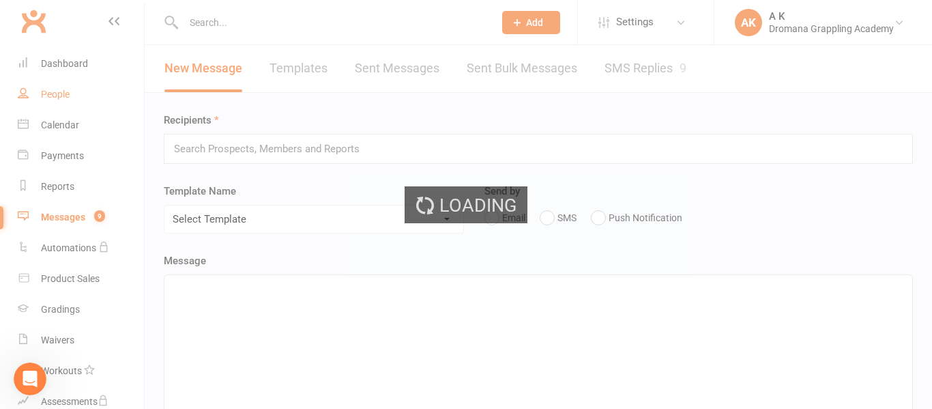
select select "50"
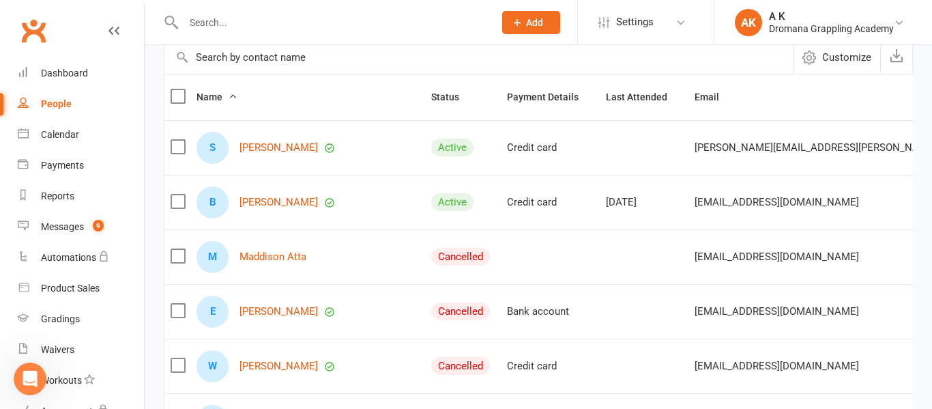
click at [120, 31] on div "Clubworx" at bounding box center [72, 39] width 144 height 50
click at [118, 31] on icon at bounding box center [113, 30] width 11 height 11
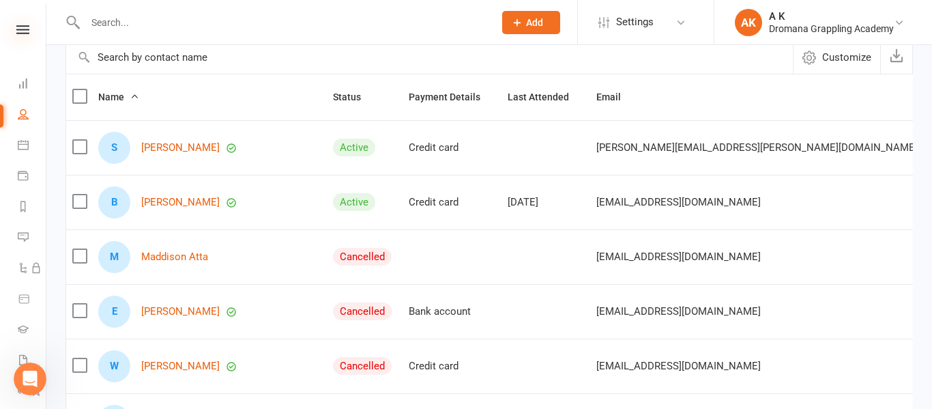
click at [25, 33] on icon at bounding box center [22, 29] width 13 height 9
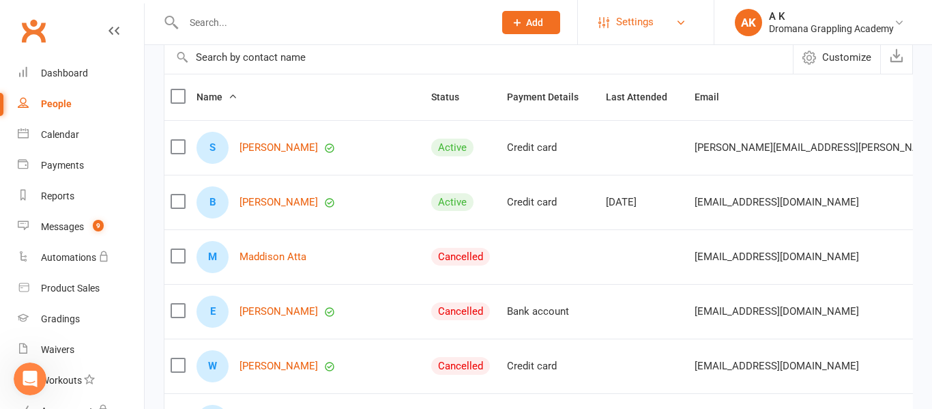
click at [641, 20] on span "Settings" at bounding box center [635, 22] width 38 height 31
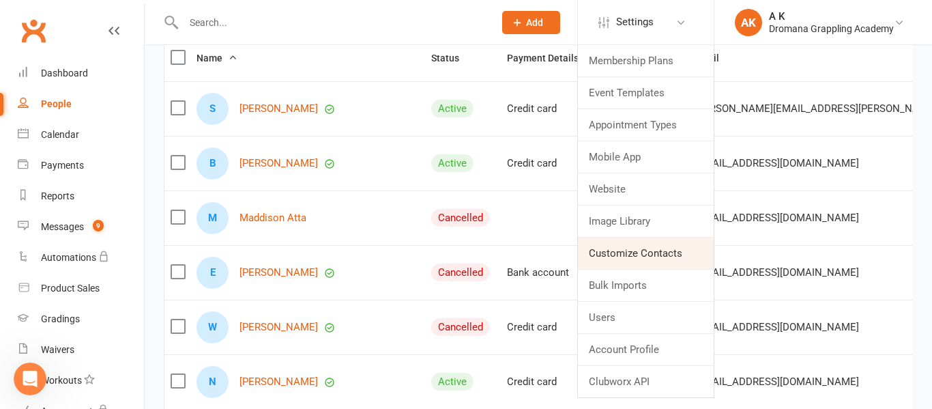
scroll to position [163, 0]
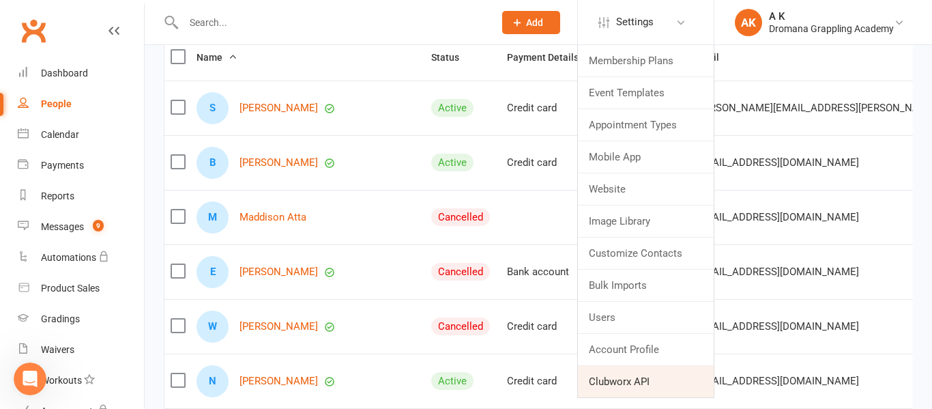
click at [630, 383] on link "Clubworx API" at bounding box center [646, 381] width 136 height 31
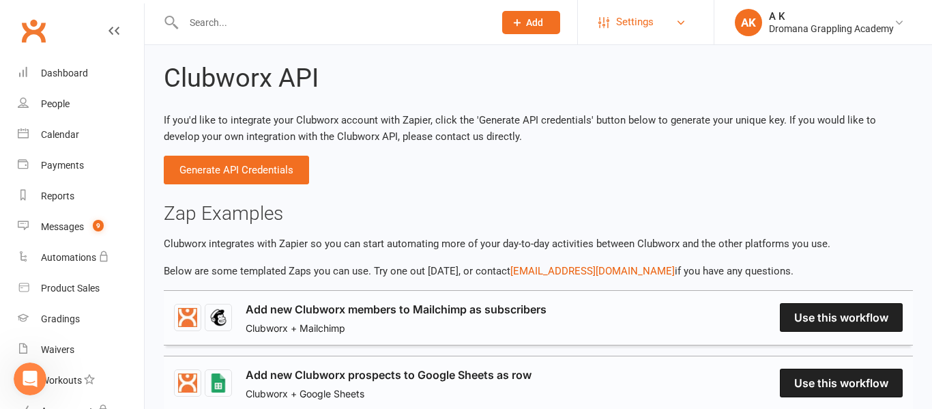
click at [663, 29] on link "Settings" at bounding box center [645, 22] width 95 height 31
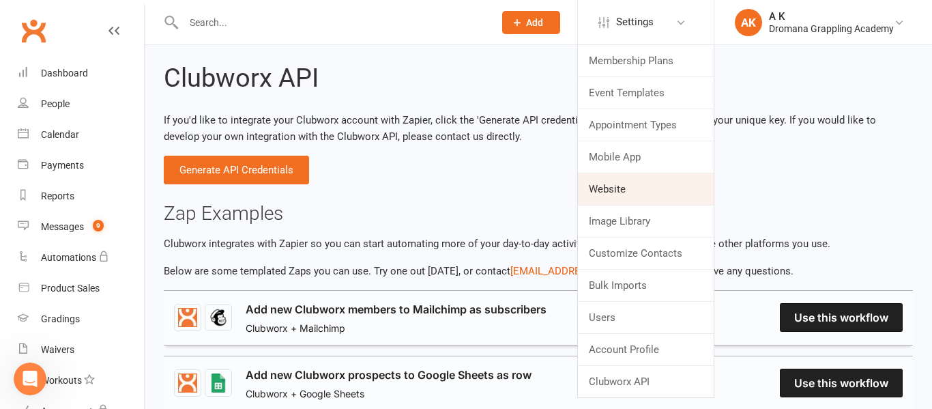
click at [631, 201] on link "Website" at bounding box center [646, 188] width 136 height 31
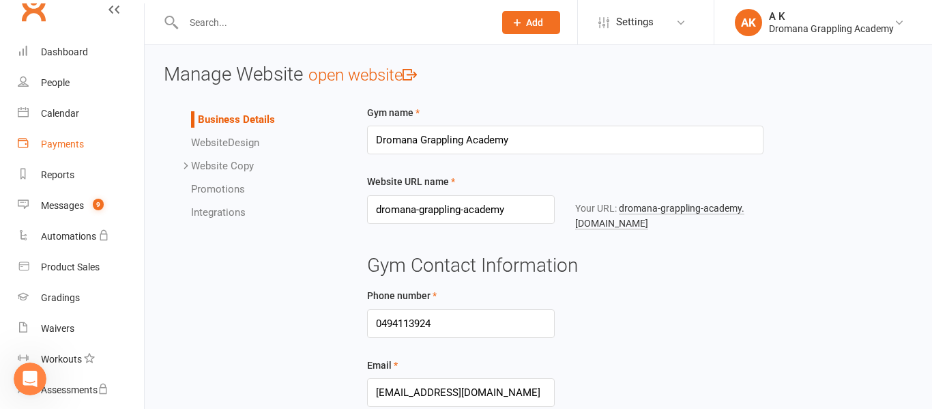
scroll to position [23, 0]
click at [76, 173] on link "Reports" at bounding box center [81, 173] width 126 height 31
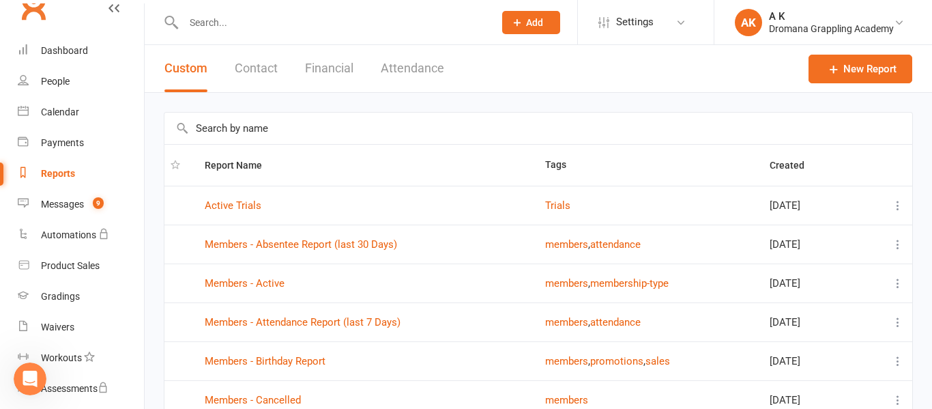
click at [265, 73] on button "Contact" at bounding box center [256, 68] width 43 height 47
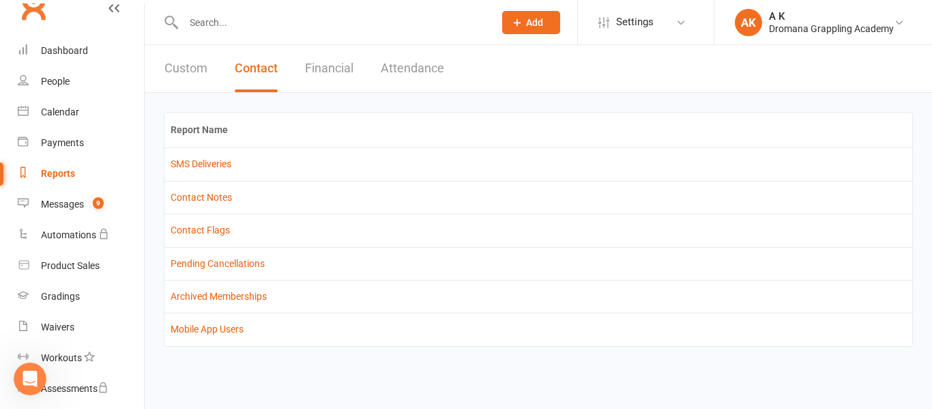
click at [349, 63] on button "Financial" at bounding box center [329, 68] width 48 height 47
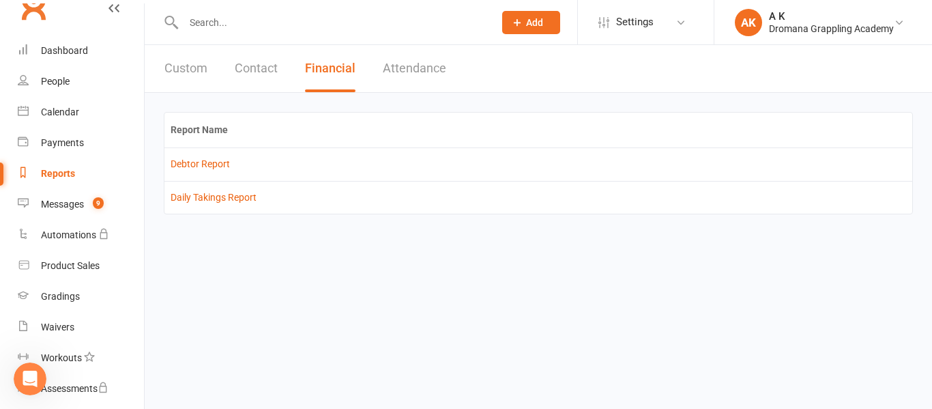
click at [395, 70] on button "Attendance" at bounding box center [414, 68] width 63 height 47
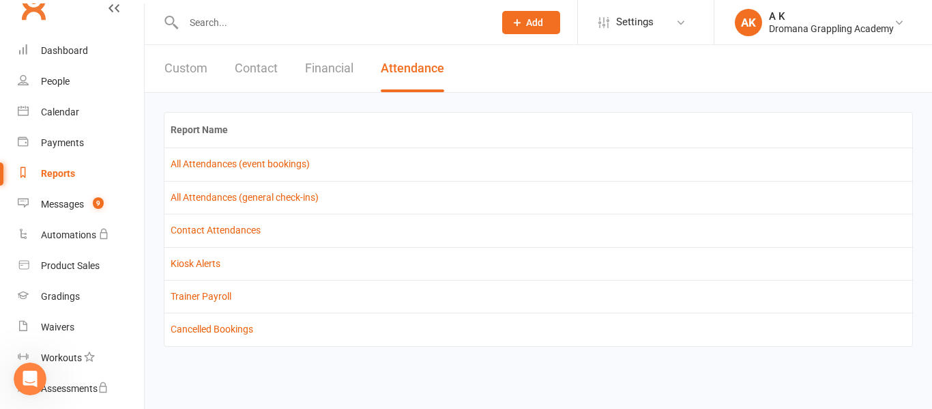
click at [187, 67] on button "Custom" at bounding box center [185, 68] width 43 height 47
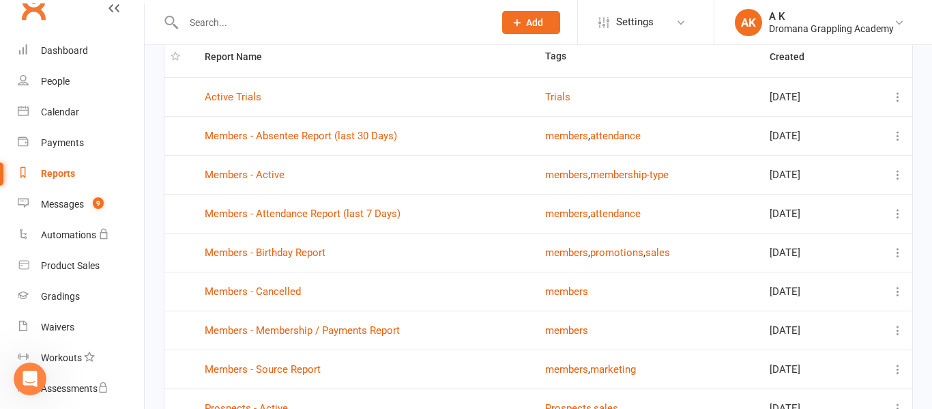
scroll to position [109, 0]
click at [900, 178] on icon at bounding box center [898, 174] width 14 height 14
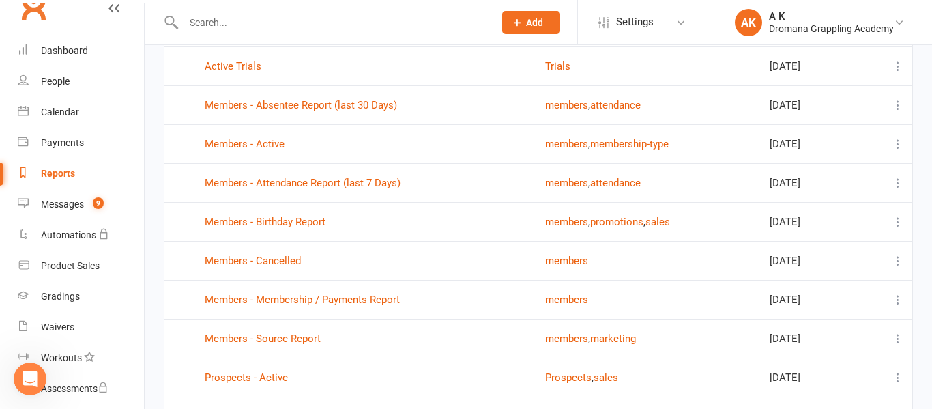
scroll to position [138, 0]
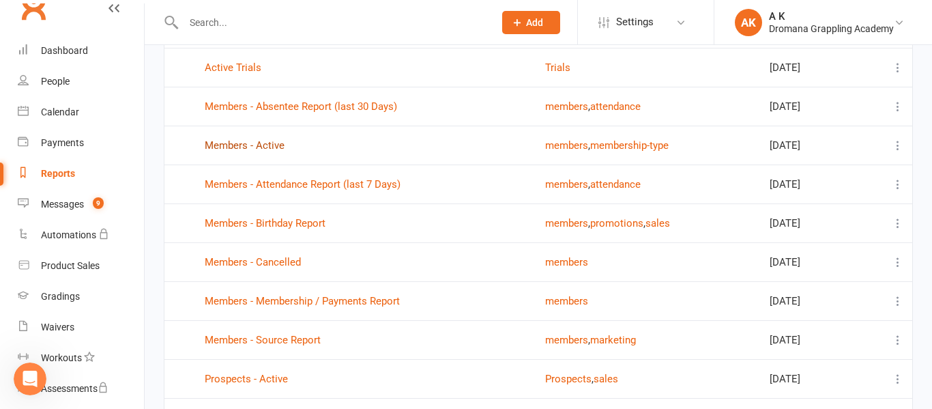
click at [259, 142] on link "Members - Active" at bounding box center [245, 145] width 80 height 12
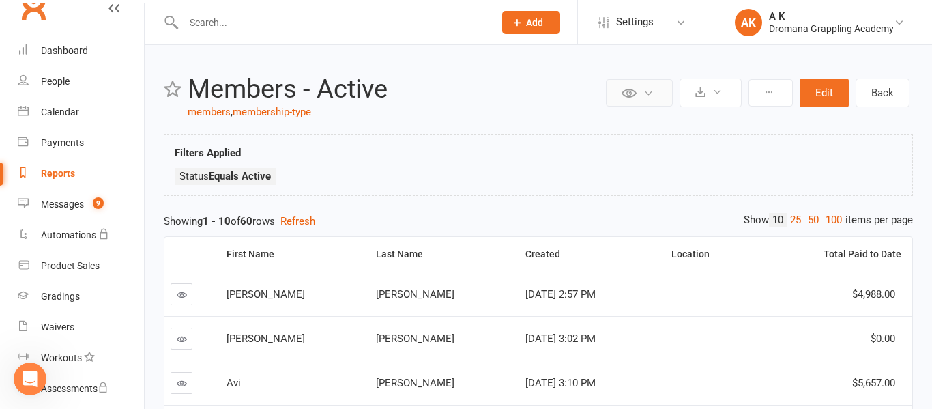
click at [659, 96] on button at bounding box center [639, 92] width 67 height 27
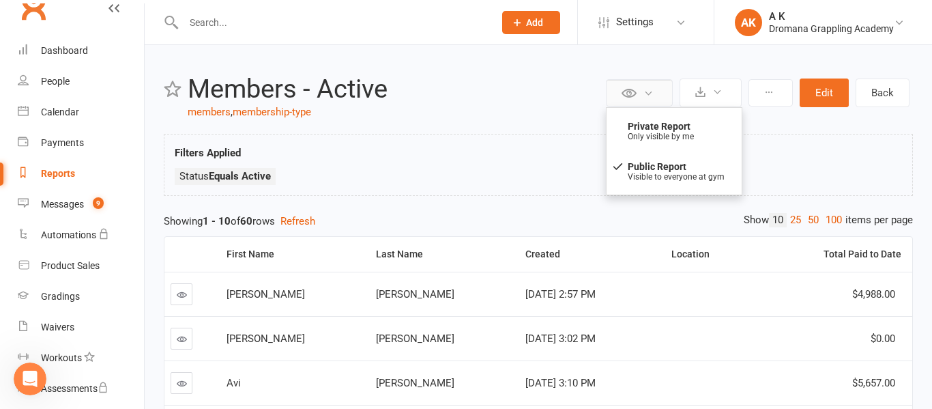
click at [659, 96] on button at bounding box center [639, 92] width 67 height 27
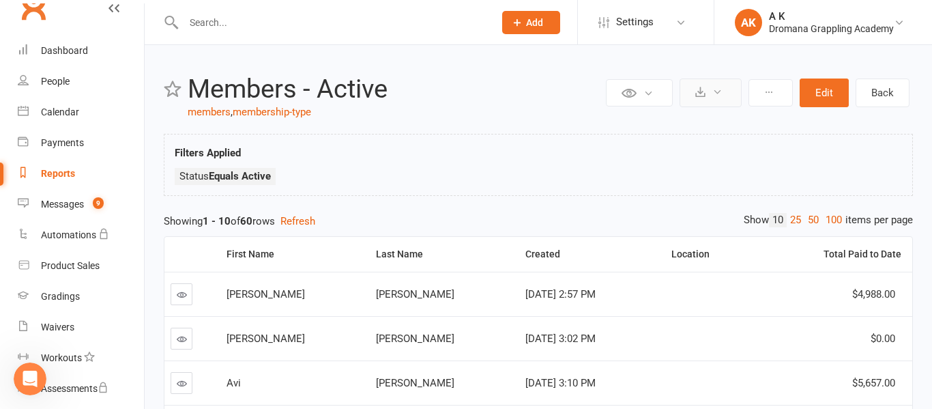
click at [717, 96] on icon at bounding box center [717, 92] width 10 height 10
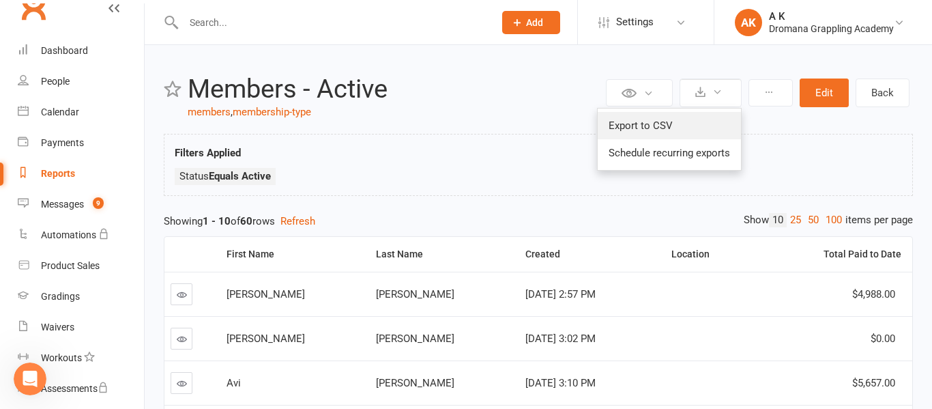
click at [673, 119] on link "Export to CSV" at bounding box center [669, 125] width 143 height 27
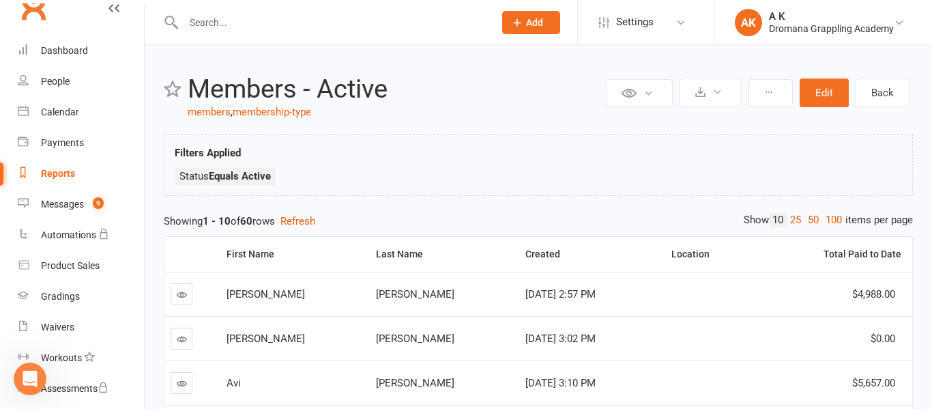
click at [19, 381] on icon "Open Intercom Messenger" at bounding box center [30, 379] width 23 height 23
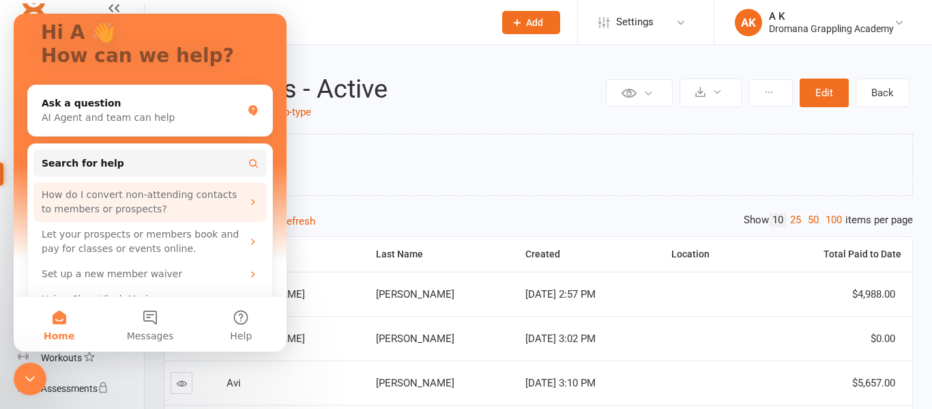
scroll to position [118, 0]
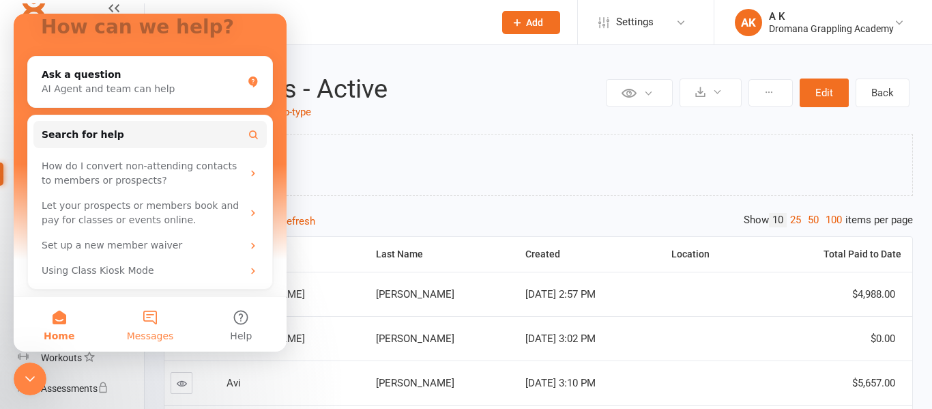
click at [143, 308] on button "Messages" at bounding box center [149, 324] width 91 height 55
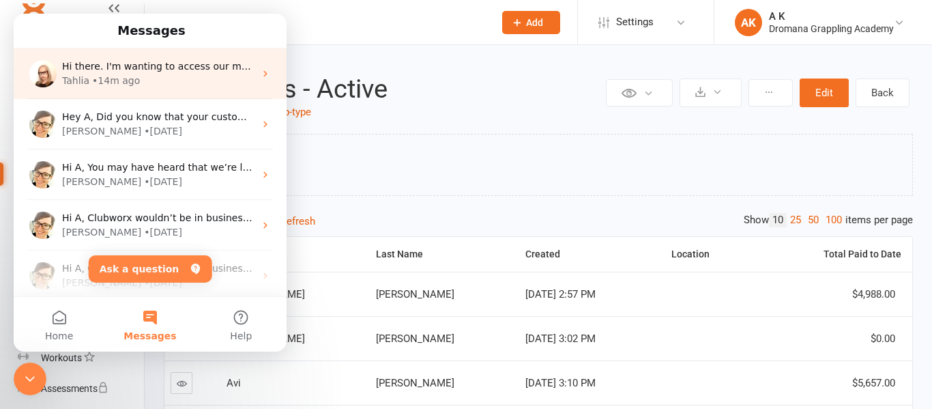
click at [169, 87] on div "Tahlia • 14m ago" at bounding box center [158, 81] width 192 height 14
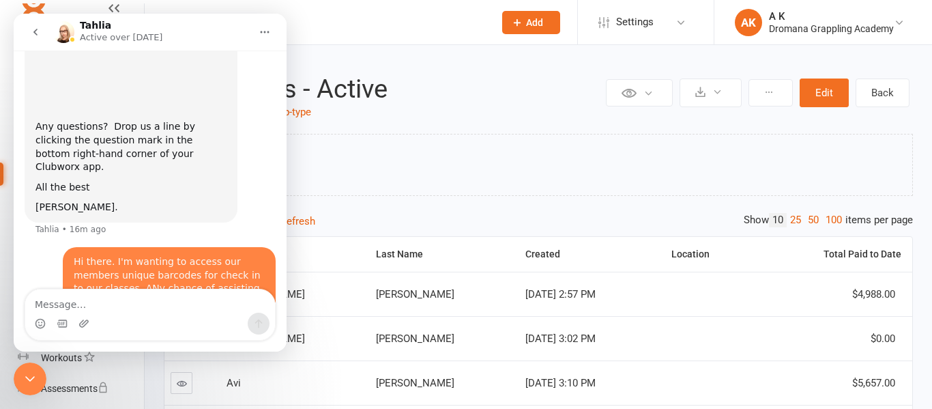
scroll to position [205, 0]
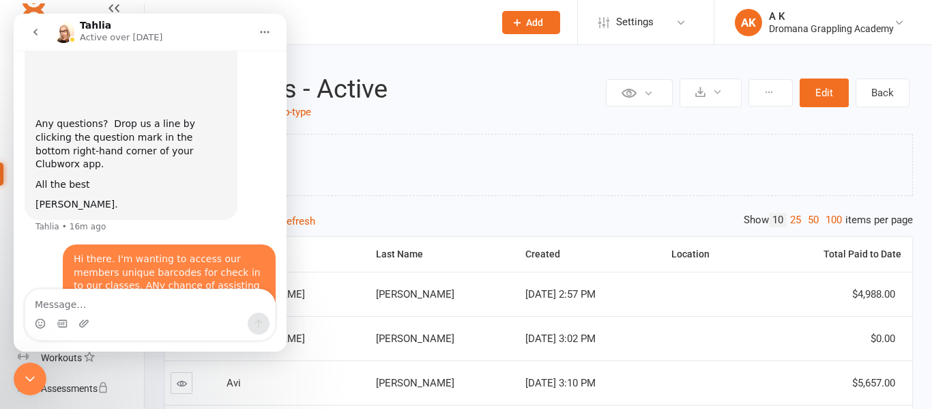
click at [28, 377] on icon "Close Intercom Messenger" at bounding box center [30, 379] width 16 height 16
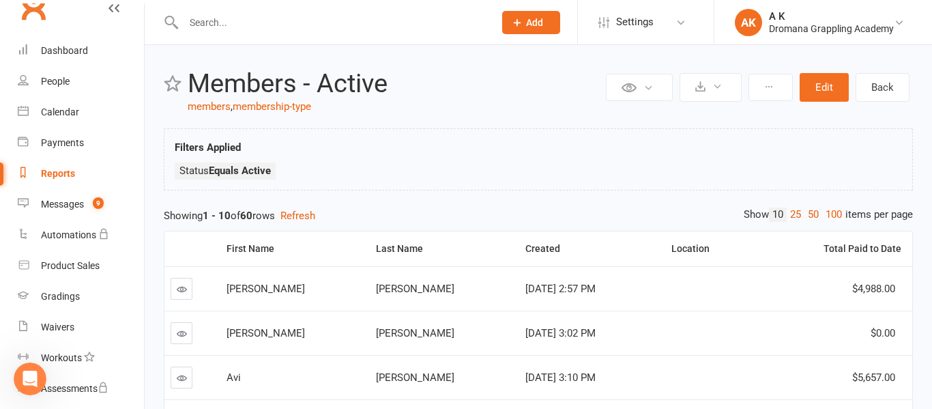
scroll to position [0, 0]
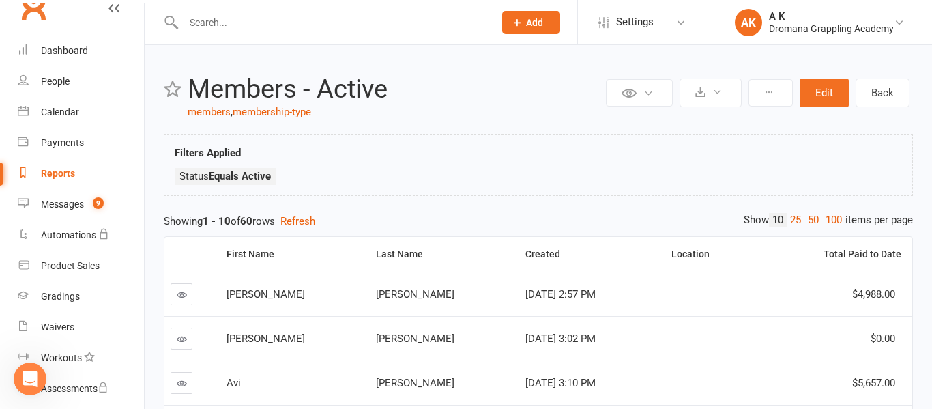
click at [217, 23] on input "text" at bounding box center [331, 22] width 305 height 19
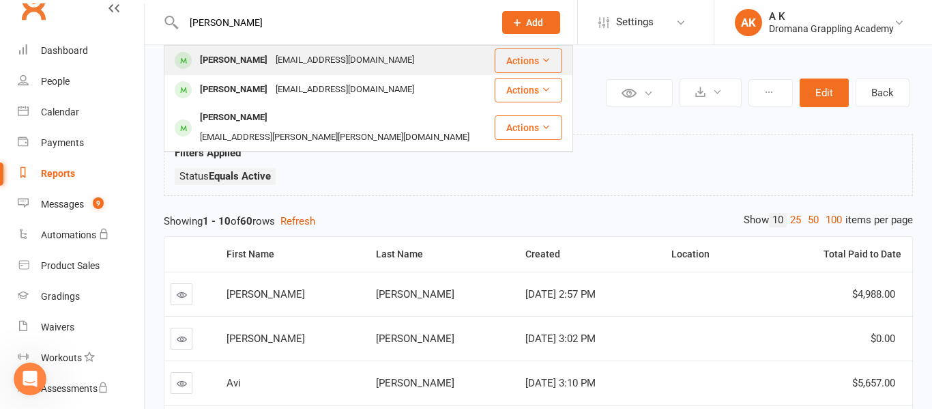
type input "jarrod"
click at [512, 51] on button "Actions" at bounding box center [529, 60] width 68 height 25
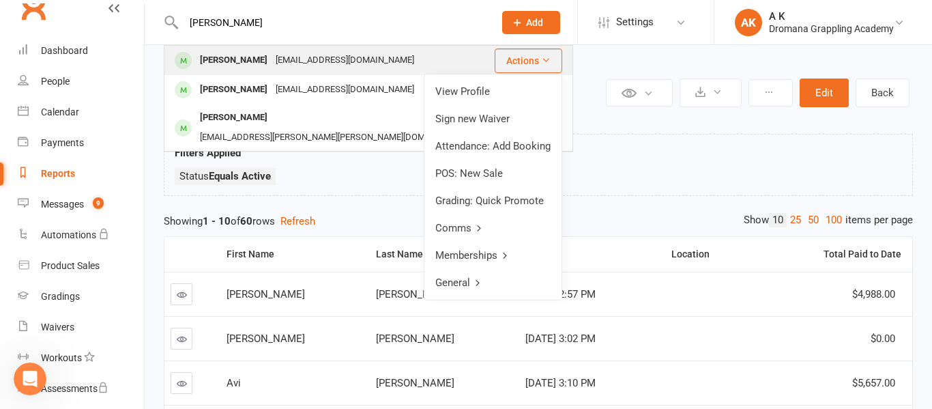
click at [517, 58] on button "Actions" at bounding box center [529, 60] width 68 height 25
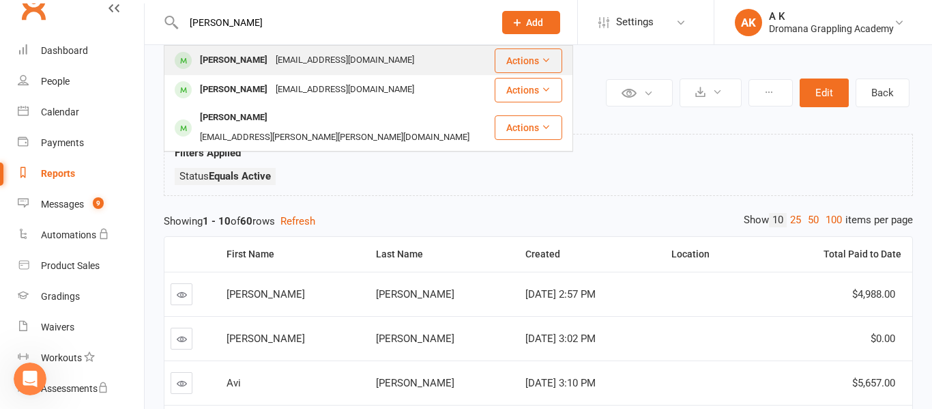
click at [396, 60] on div "Jarrod Holt midnightholt@gmail.com" at bounding box center [329, 60] width 328 height 28
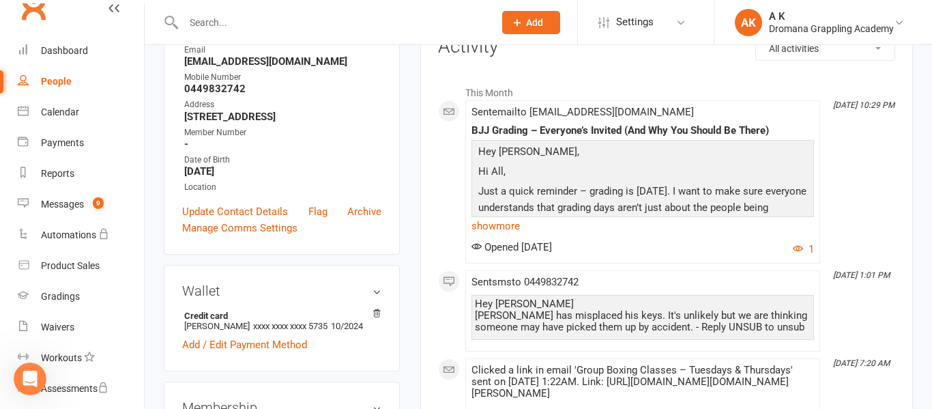
scroll to position [209, 0]
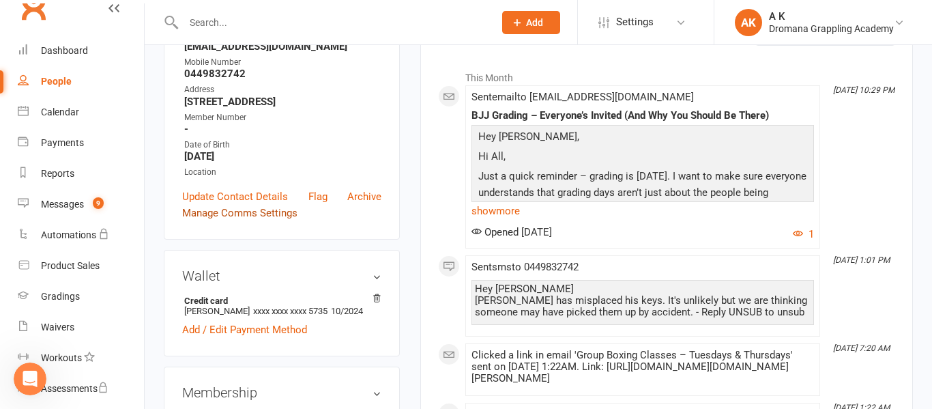
click at [262, 214] on link "Manage Comms Settings" at bounding box center [239, 213] width 115 height 16
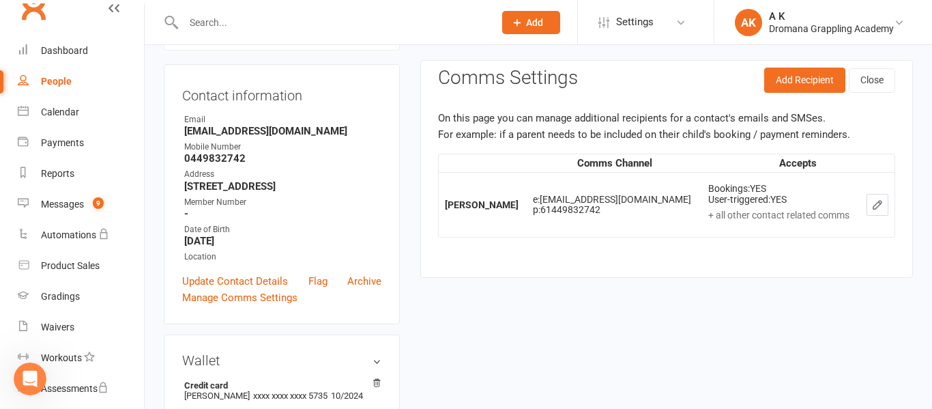
scroll to position [126, 0]
click at [265, 283] on link "Update Contact Details" at bounding box center [235, 280] width 106 height 16
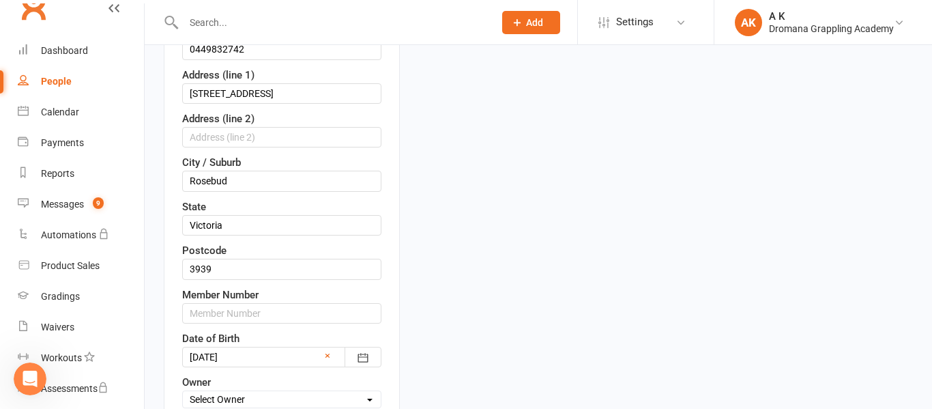
scroll to position [343, 0]
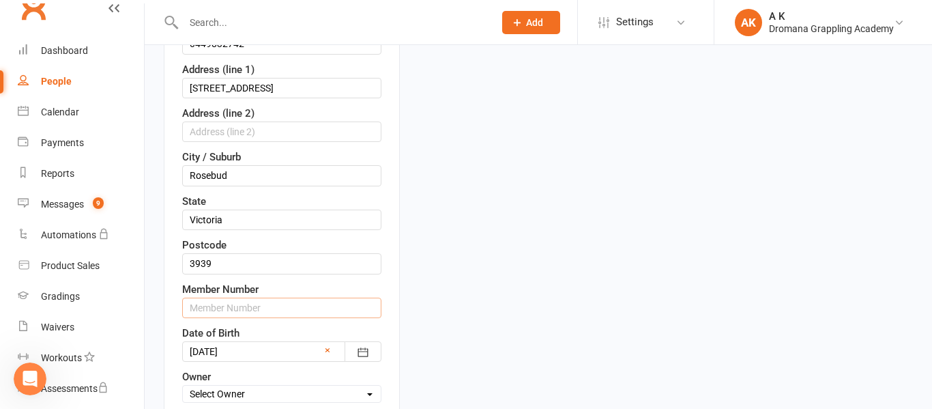
click at [252, 303] on input "text" at bounding box center [281, 308] width 199 height 20
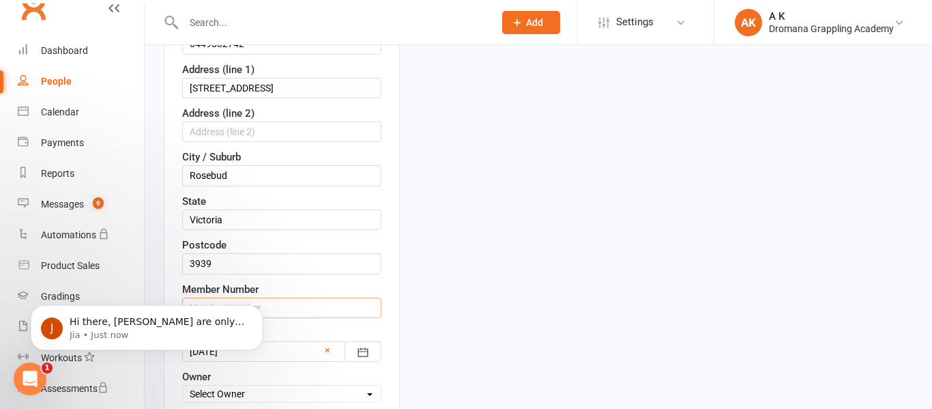
scroll to position [286, 0]
click at [140, 330] on p "Jia • Just now" at bounding box center [158, 335] width 176 height 12
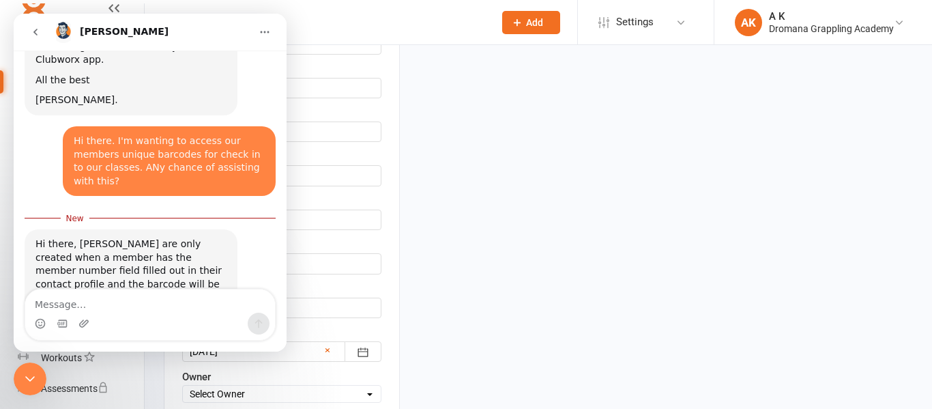
scroll to position [308, 0]
click at [33, 35] on icon "go back" at bounding box center [35, 32] width 11 height 11
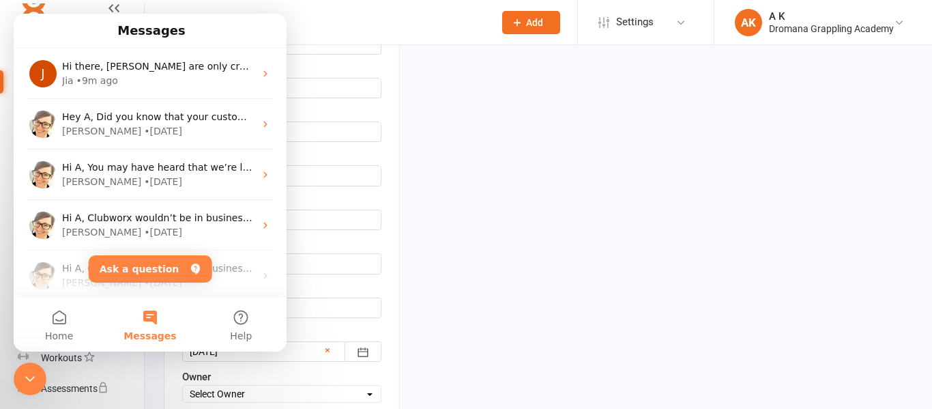
click at [35, 375] on icon "Close Intercom Messenger" at bounding box center [30, 379] width 16 height 16
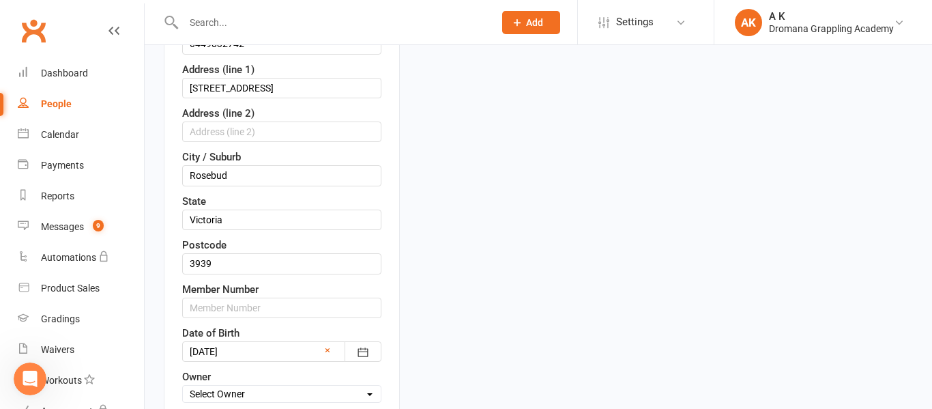
click at [241, 33] on div at bounding box center [324, 22] width 321 height 44
click at [217, 20] on input "text" at bounding box center [331, 22] width 305 height 19
type input "bekh"
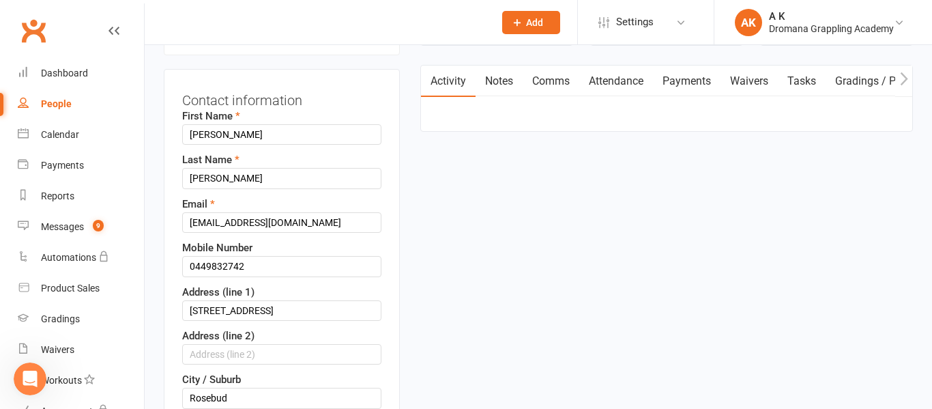
scroll to position [86, 0]
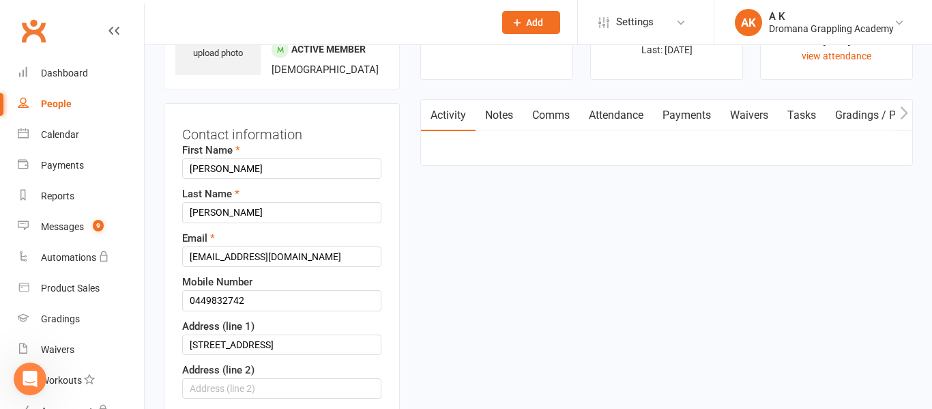
click at [258, 35] on react-component at bounding box center [242, 22] width 484 height 44
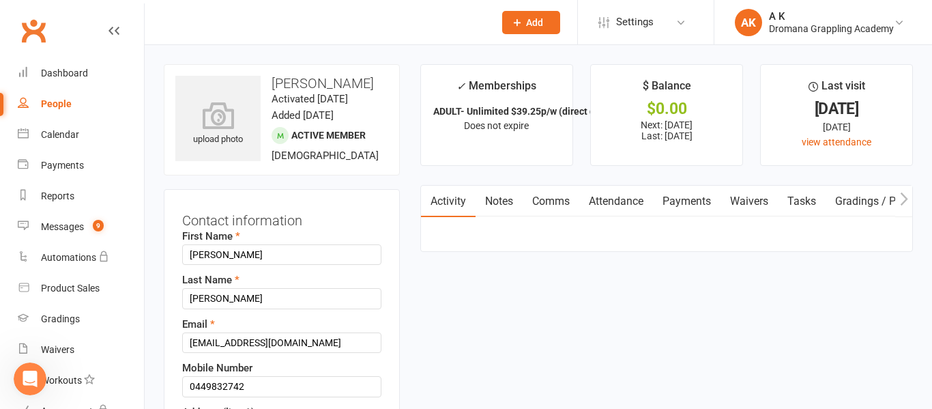
click at [55, 112] on link "People" at bounding box center [81, 104] width 126 height 31
select select "50"
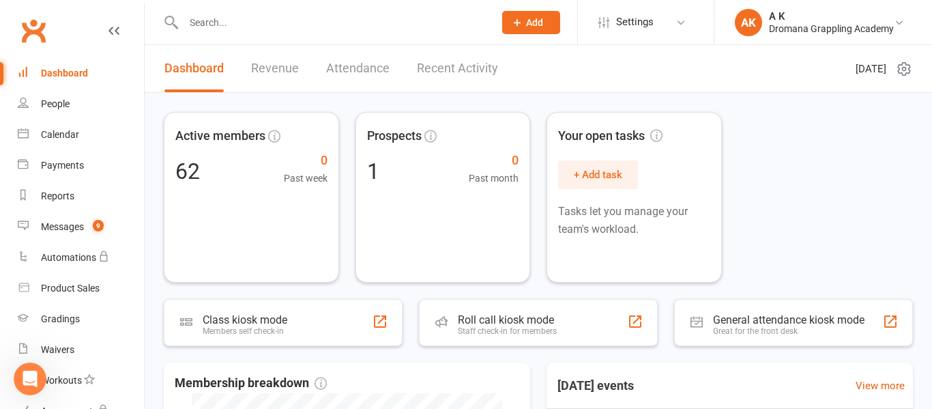
click at [307, 23] on input "text" at bounding box center [331, 22] width 305 height 19
type input "be"
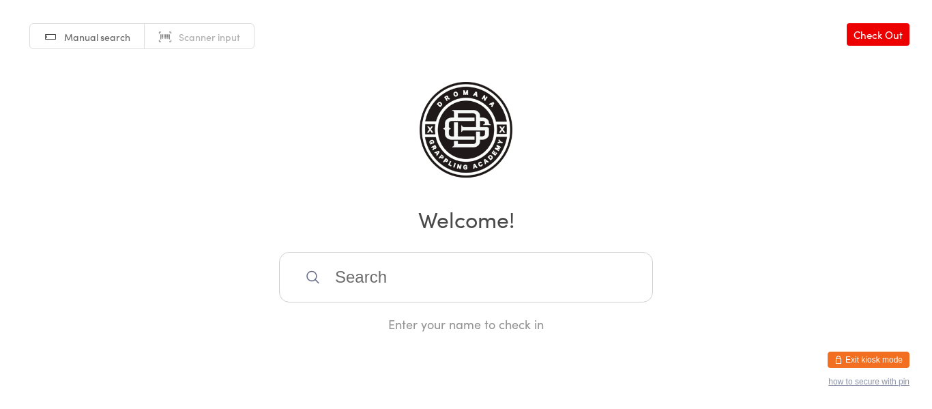
click at [229, 40] on span "Scanner input" at bounding box center [209, 37] width 61 height 14
type input "1000000001"
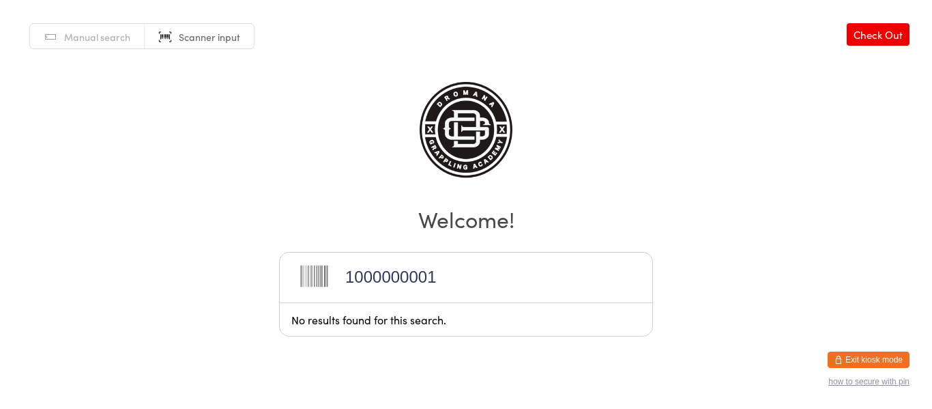
type input "1000000001"
click at [360, 120] on div "Manual search Scanner input Check Out Welcome! No results found for this search…" at bounding box center [466, 166] width 932 height 332
click at [874, 30] on link "Check Out" at bounding box center [878, 34] width 63 height 23
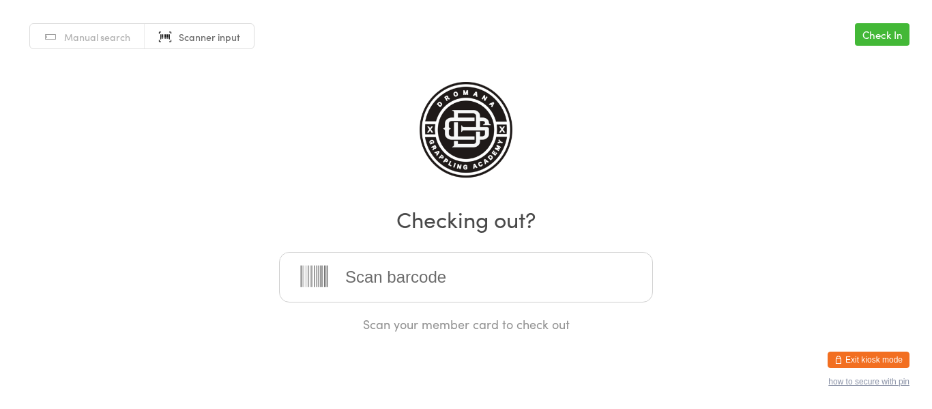
click at [846, 353] on button "Exit kiosk mode" at bounding box center [869, 359] width 82 height 16
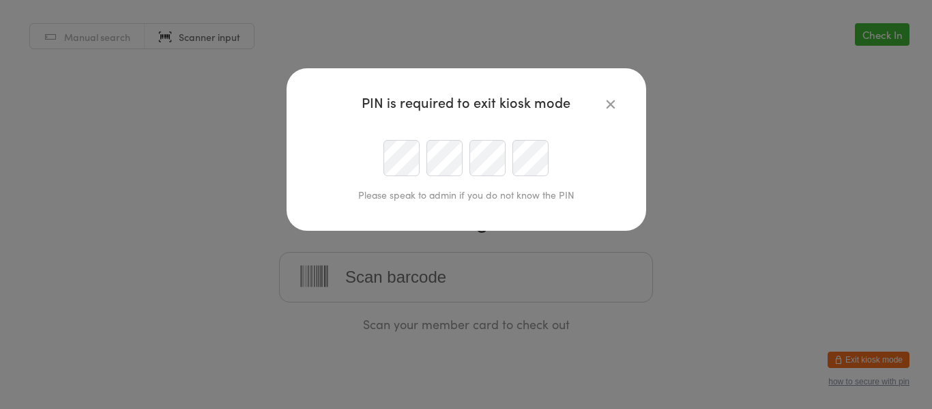
type input "adam.krieger1@gmail.com"
click at [608, 107] on icon "button" at bounding box center [610, 103] width 15 height 15
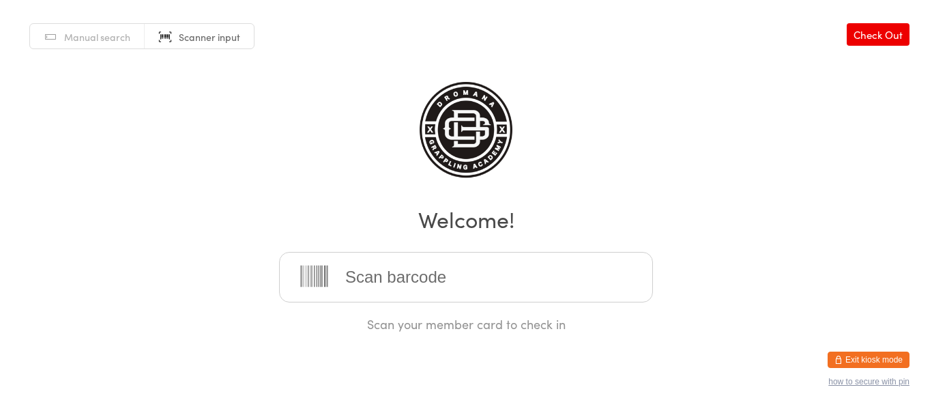
click at [224, 135] on div "Manual search Scanner input Check Out Welcome! Scan your member card to check in" at bounding box center [466, 166] width 932 height 332
click at [210, 46] on link "Scanner input" at bounding box center [199, 37] width 109 height 26
type input "1000000001"
click at [848, 358] on button "Exit kiosk mode" at bounding box center [869, 359] width 82 height 16
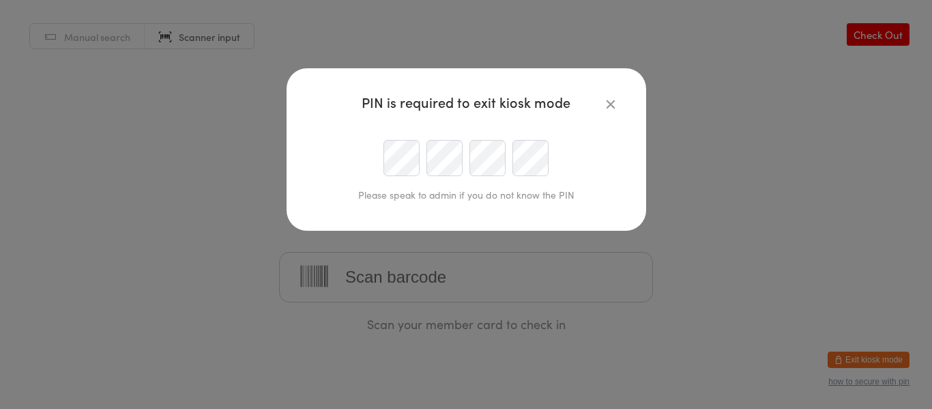
type input "[PERSON_NAME][EMAIL_ADDRESS][DOMAIN_NAME]"
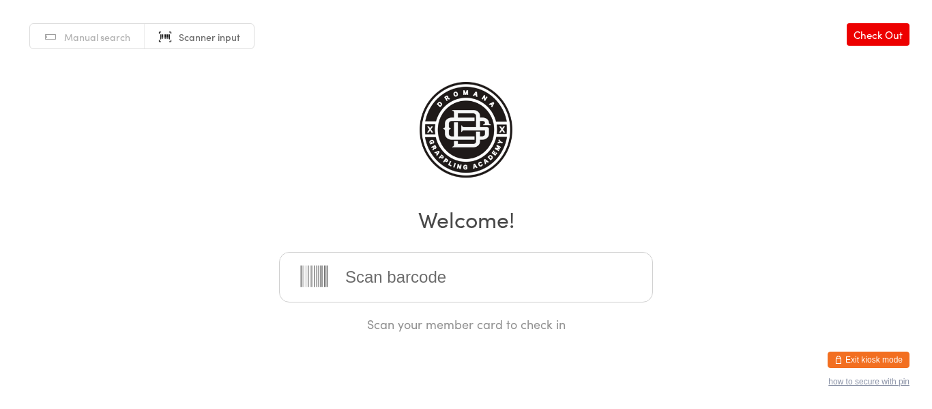
click at [106, 41] on span "Manual search" at bounding box center [97, 37] width 66 height 14
click at [864, 383] on button "how to secure with pin" at bounding box center [868, 382] width 81 height 10
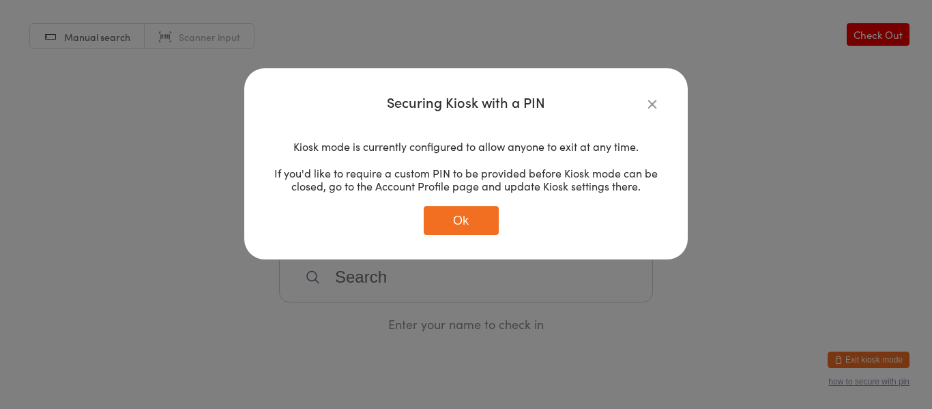
click at [654, 103] on icon "button" at bounding box center [652, 103] width 15 height 15
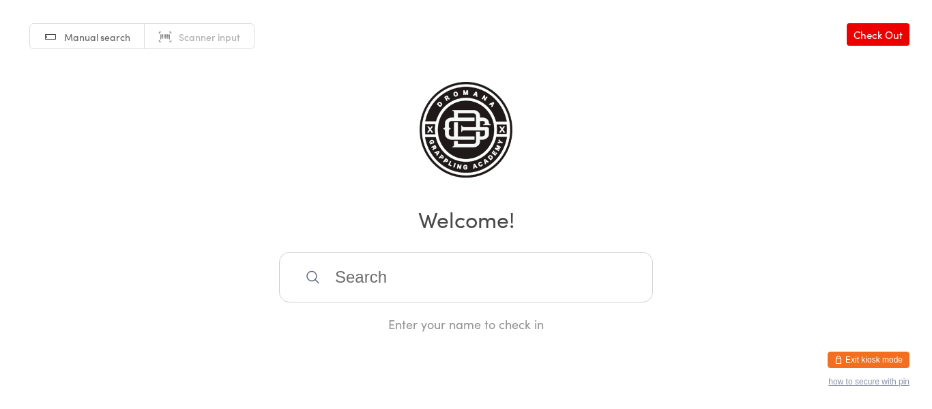
click at [867, 34] on link "Check Out" at bounding box center [878, 34] width 63 height 23
